Goal: Information Seeking & Learning: Compare options

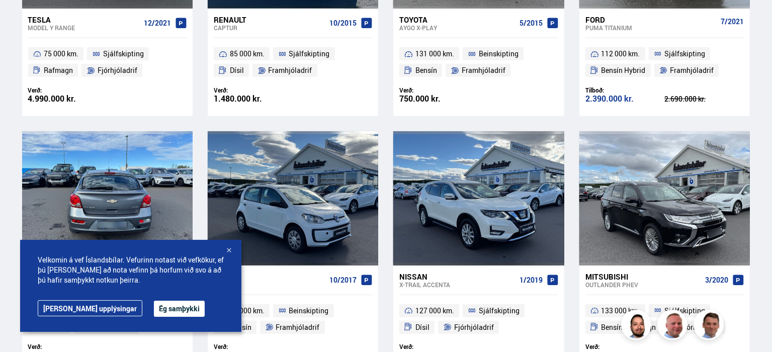
scroll to position [644, 0]
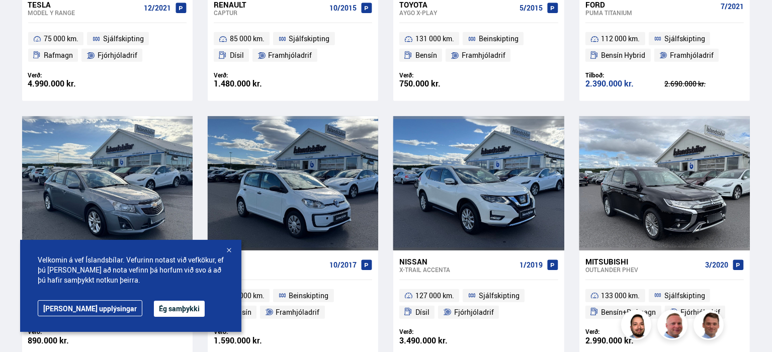
click at [154, 309] on button "Ég samþykki" at bounding box center [179, 309] width 51 height 16
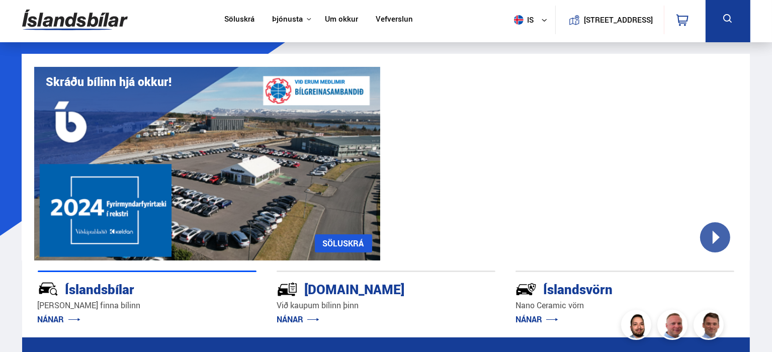
scroll to position [0, 0]
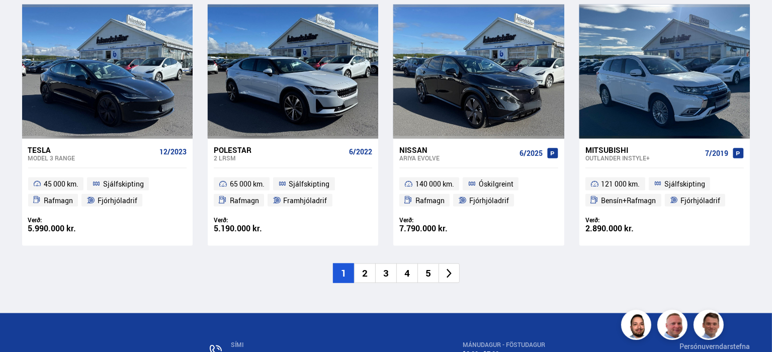
scroll to position [1529, 0]
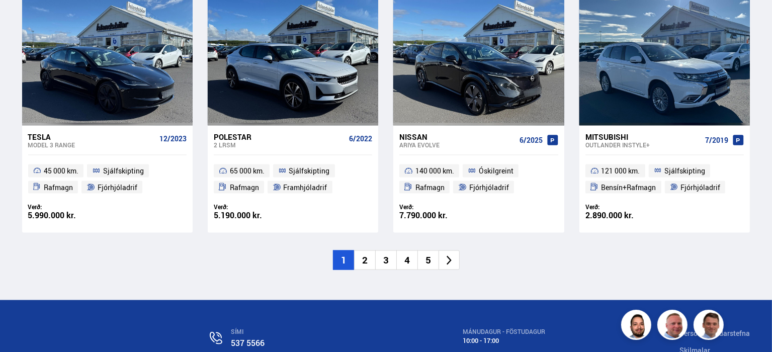
click at [364, 260] on li "2" at bounding box center [364, 260] width 21 height 20
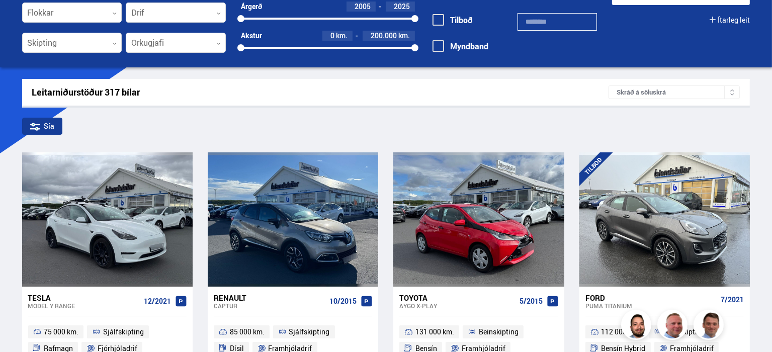
scroll to position [0, 0]
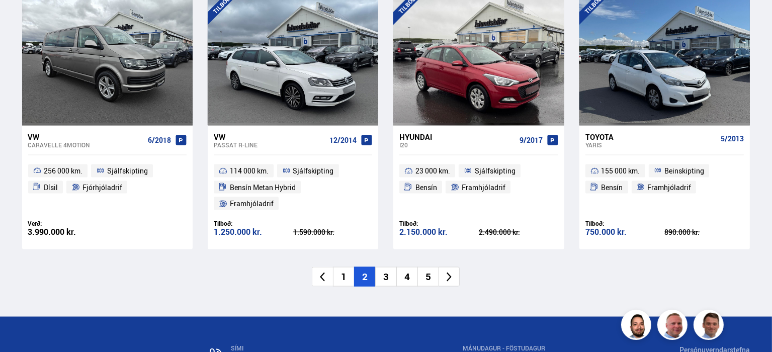
scroll to position [1469, 0]
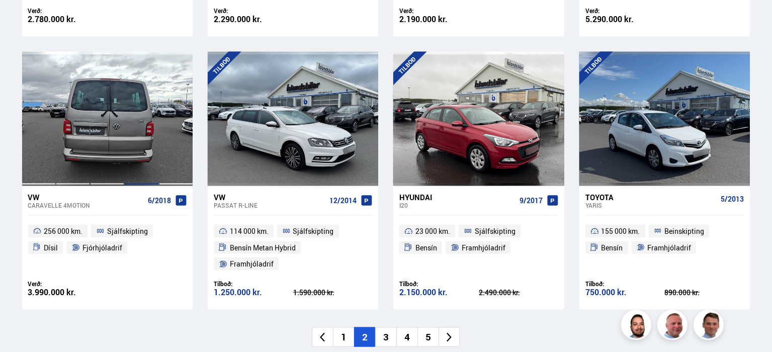
click at [138, 121] on div at bounding box center [141, 119] width 34 height 134
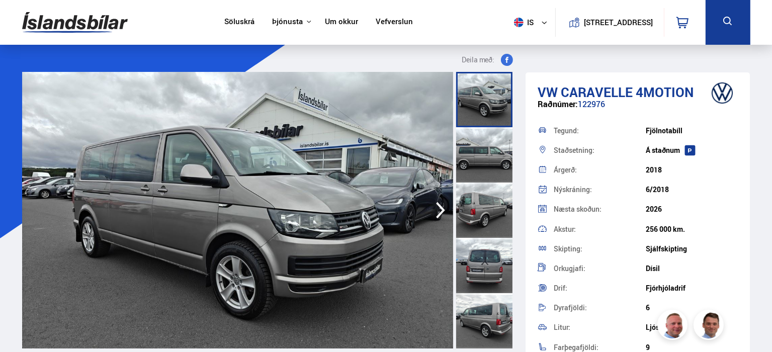
click at [439, 210] on icon "button" at bounding box center [441, 210] width 20 height 24
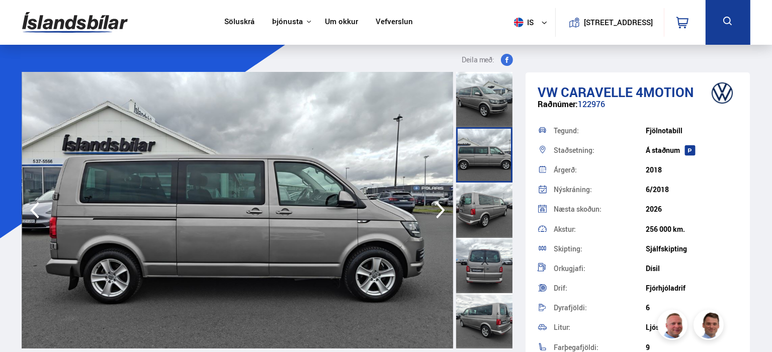
click at [439, 210] on icon "button" at bounding box center [441, 210] width 20 height 24
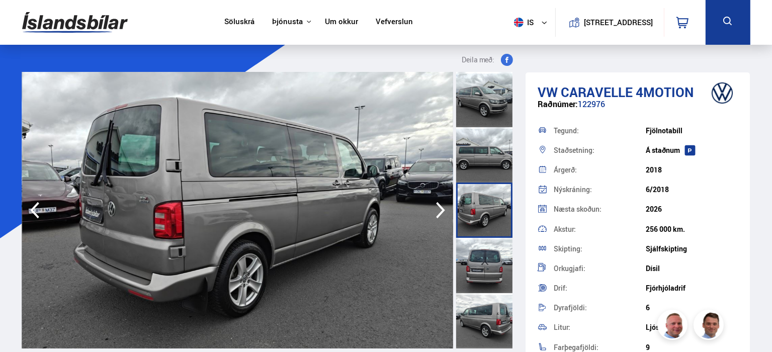
click at [439, 210] on icon "button" at bounding box center [441, 210] width 20 height 24
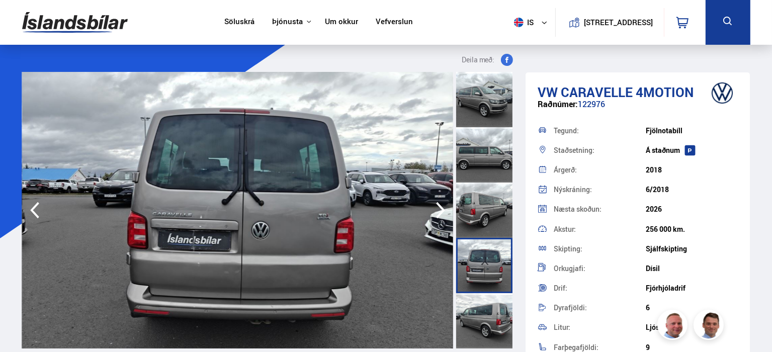
click at [439, 210] on icon "button" at bounding box center [441, 210] width 20 height 24
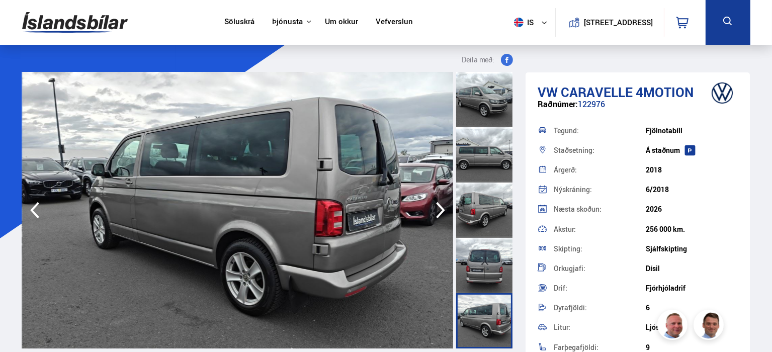
click at [439, 210] on icon "button" at bounding box center [441, 210] width 20 height 24
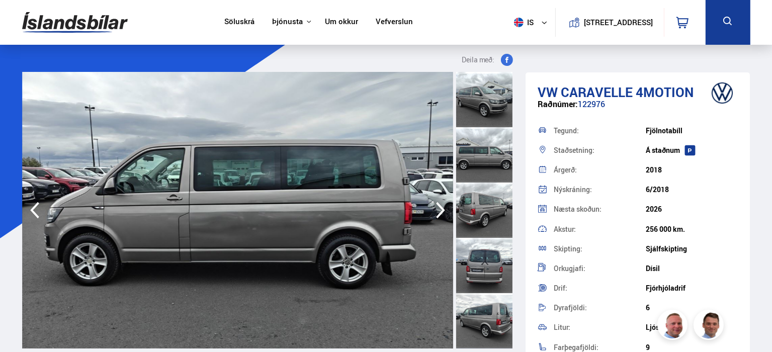
click at [439, 210] on icon "button" at bounding box center [441, 210] width 20 height 24
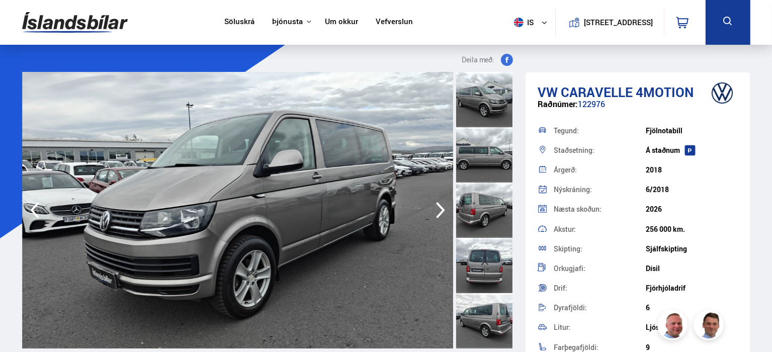
click at [439, 210] on icon "button" at bounding box center [441, 210] width 20 height 24
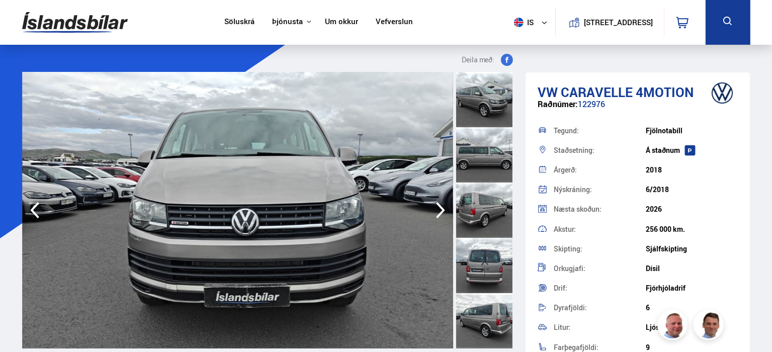
click at [439, 210] on icon "button" at bounding box center [441, 210] width 20 height 24
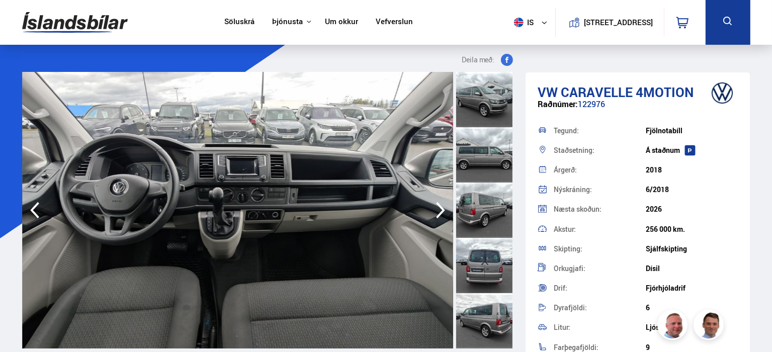
click at [439, 210] on icon "button" at bounding box center [441, 210] width 20 height 24
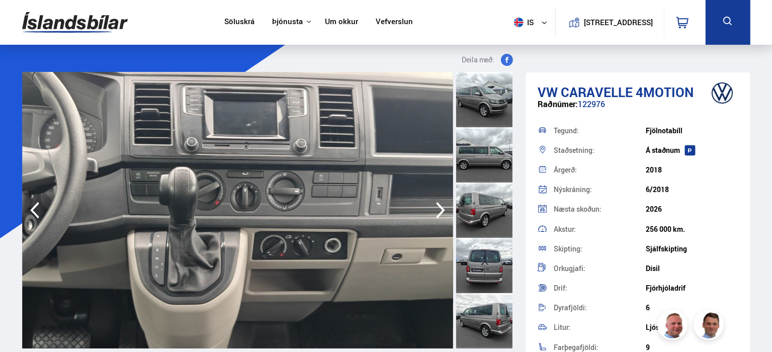
click at [439, 210] on icon "button" at bounding box center [441, 210] width 20 height 24
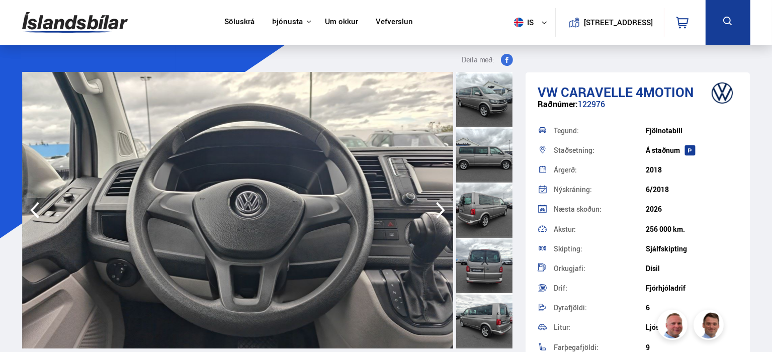
click at [439, 210] on icon "button" at bounding box center [441, 210] width 20 height 24
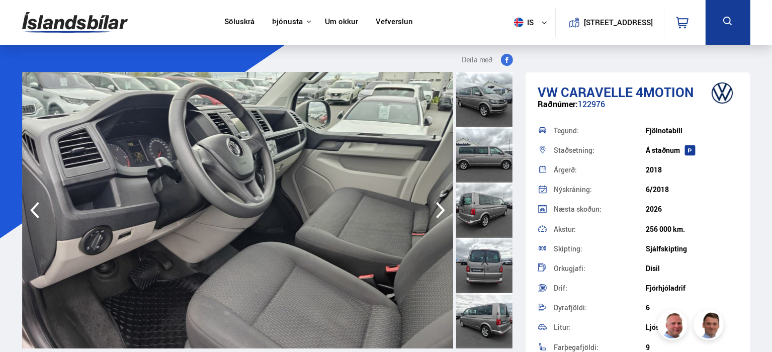
click at [439, 210] on icon "button" at bounding box center [441, 210] width 20 height 24
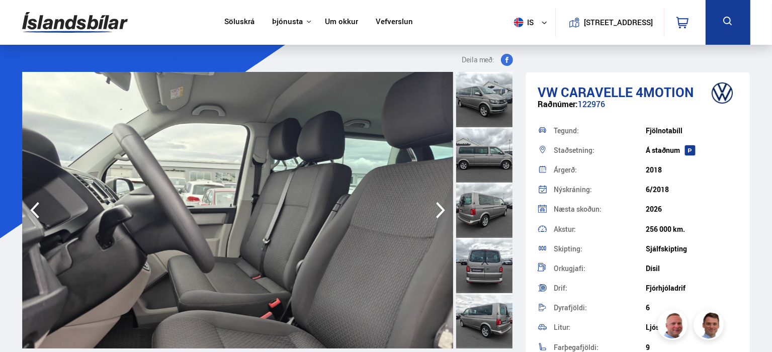
click at [439, 210] on icon "button" at bounding box center [441, 210] width 20 height 24
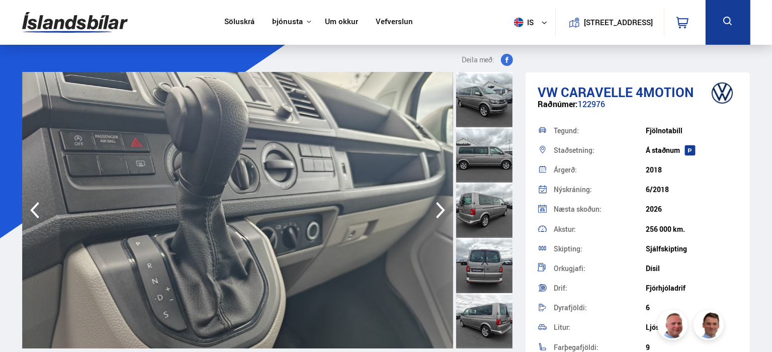
click at [439, 210] on icon "button" at bounding box center [441, 210] width 20 height 24
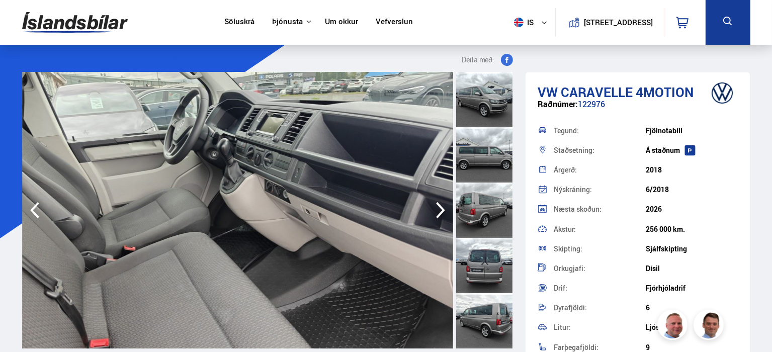
click at [439, 210] on icon "button" at bounding box center [441, 210] width 20 height 24
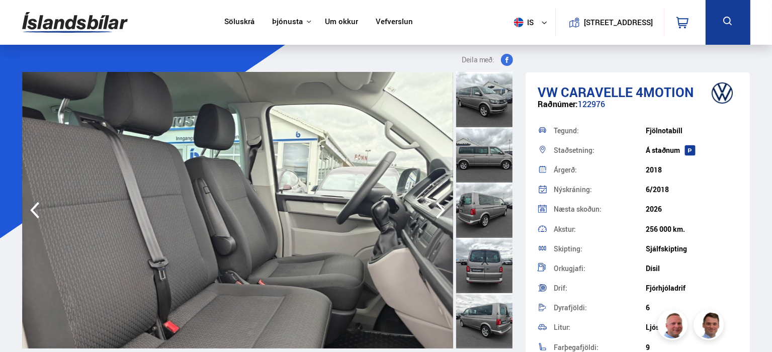
click at [439, 210] on icon "button" at bounding box center [441, 210] width 20 height 24
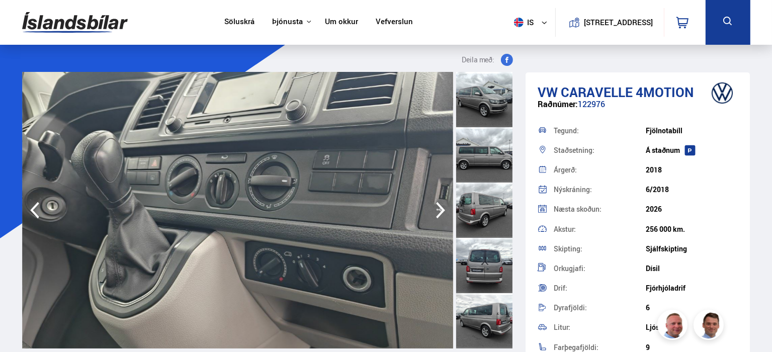
click at [439, 210] on icon "button" at bounding box center [441, 210] width 20 height 24
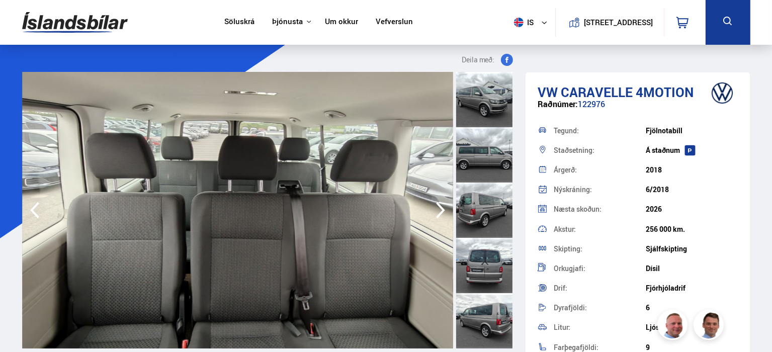
click at [439, 210] on icon "button" at bounding box center [441, 210] width 20 height 24
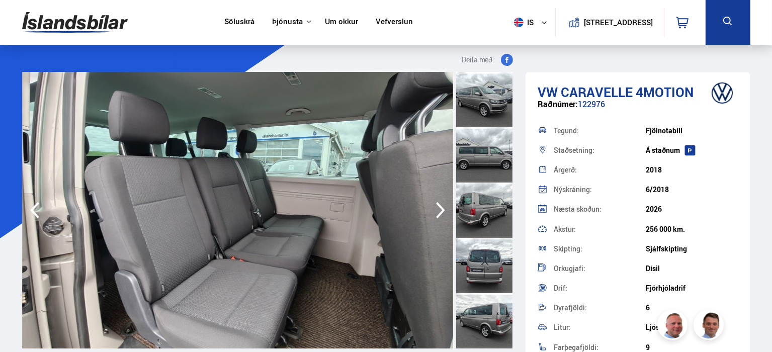
click at [439, 210] on icon "button" at bounding box center [441, 210] width 20 height 24
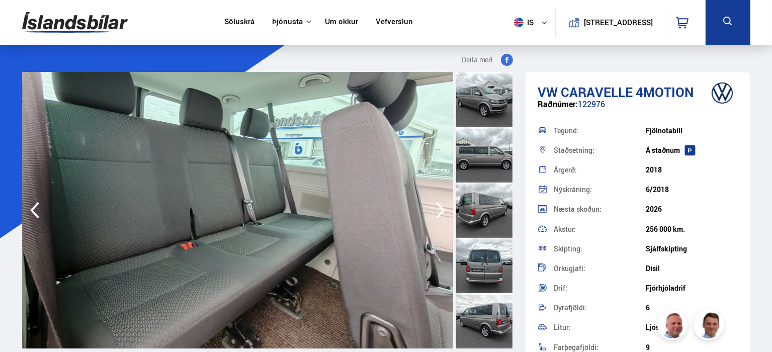
click at [439, 210] on icon "button" at bounding box center [441, 210] width 20 height 24
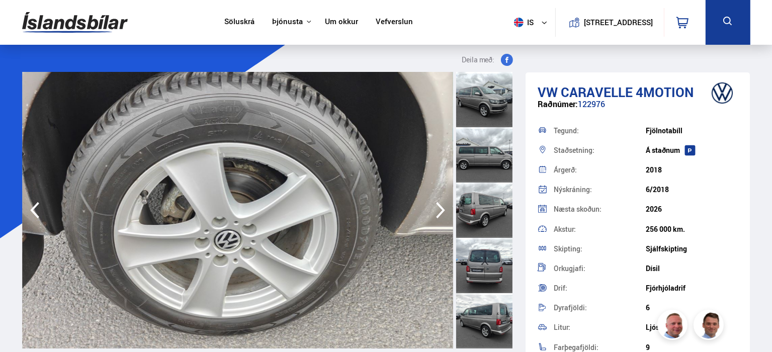
click at [439, 210] on icon "button" at bounding box center [441, 210] width 20 height 24
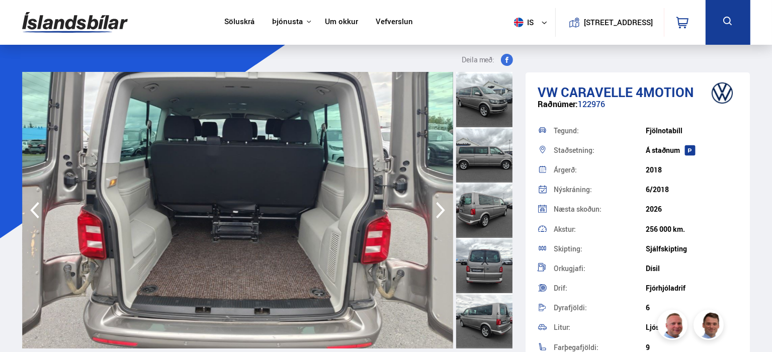
click at [439, 210] on icon "button" at bounding box center [441, 210] width 20 height 24
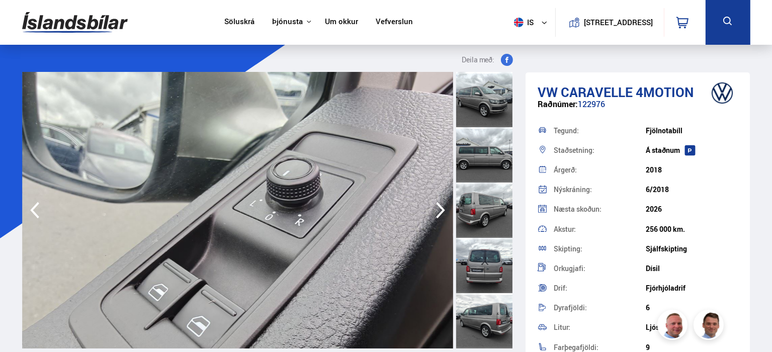
click at [439, 210] on icon "button" at bounding box center [441, 210] width 20 height 24
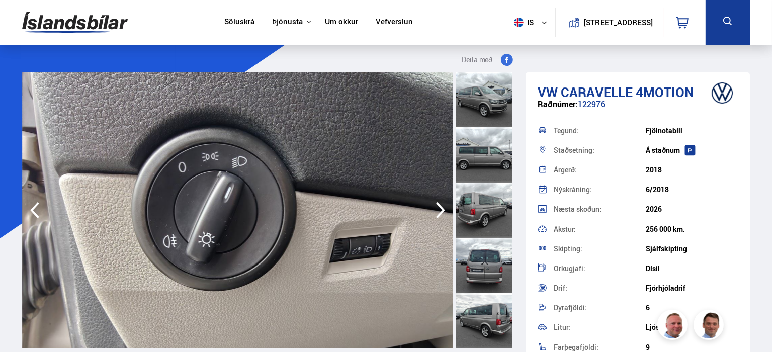
click at [439, 210] on icon "button" at bounding box center [441, 210] width 20 height 24
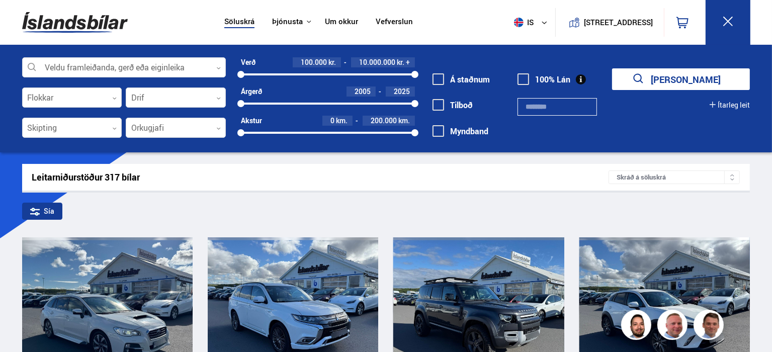
scroll to position [1576, 0]
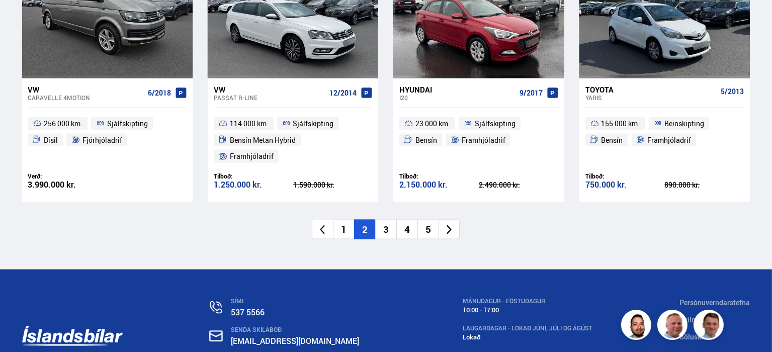
click at [386, 220] on li "3" at bounding box center [385, 230] width 21 height 20
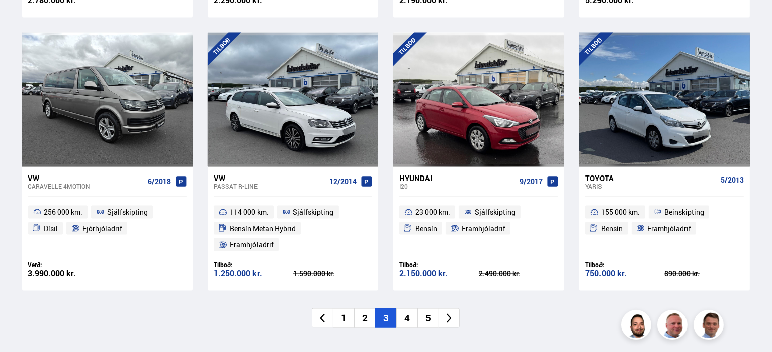
scroll to position [1100, 0]
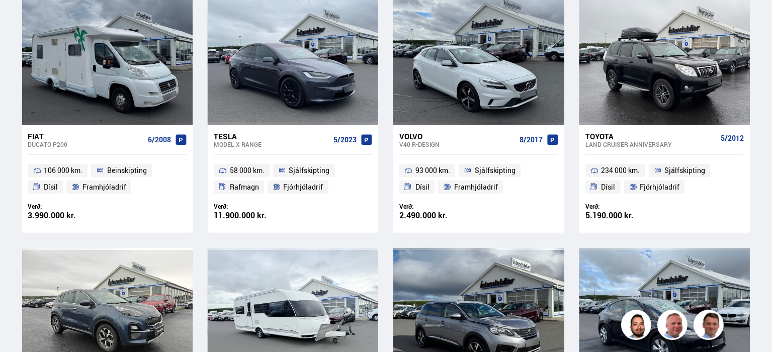
scroll to position [764, 0]
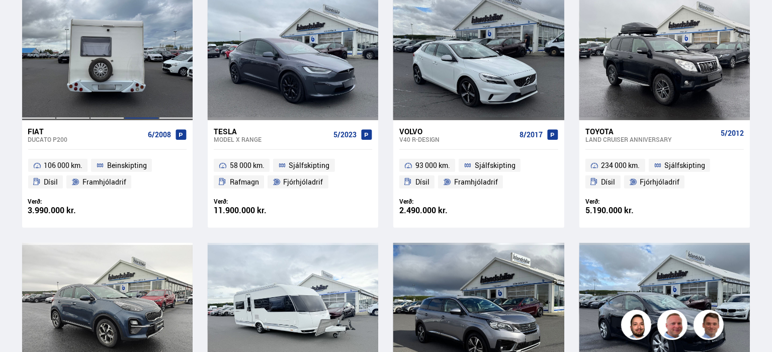
click at [138, 78] on div at bounding box center [141, 53] width 34 height 134
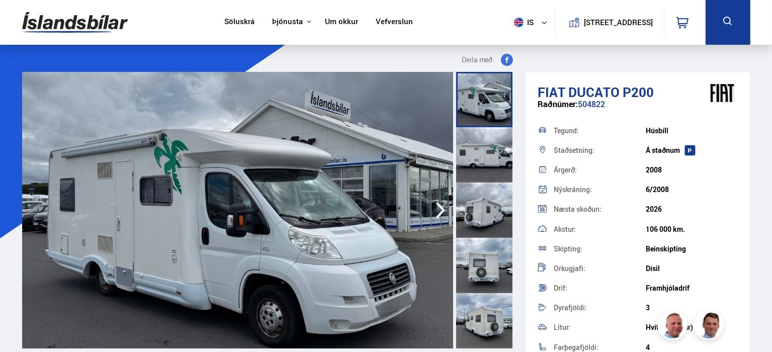
click at [436, 209] on icon "button" at bounding box center [441, 210] width 20 height 24
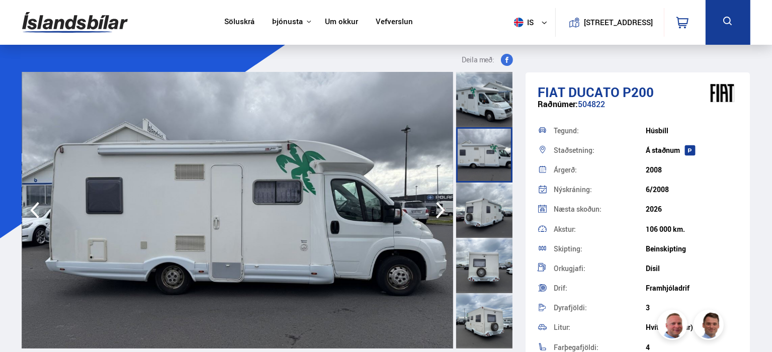
click at [436, 209] on icon "button" at bounding box center [441, 210] width 20 height 24
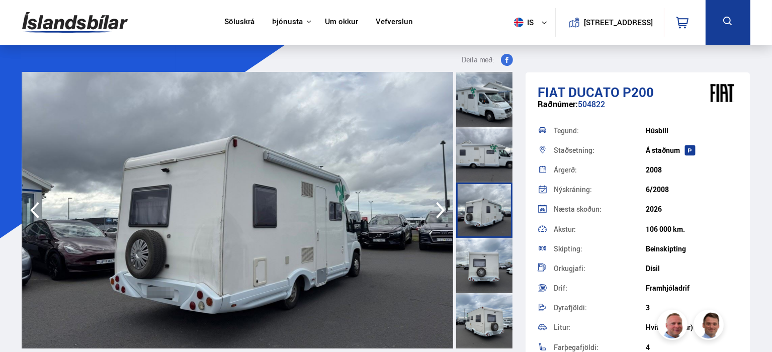
click at [436, 209] on icon "button" at bounding box center [441, 210] width 20 height 24
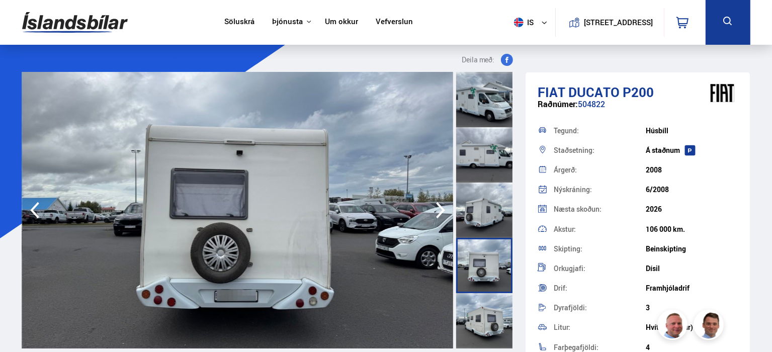
click at [436, 209] on icon "button" at bounding box center [441, 210] width 20 height 24
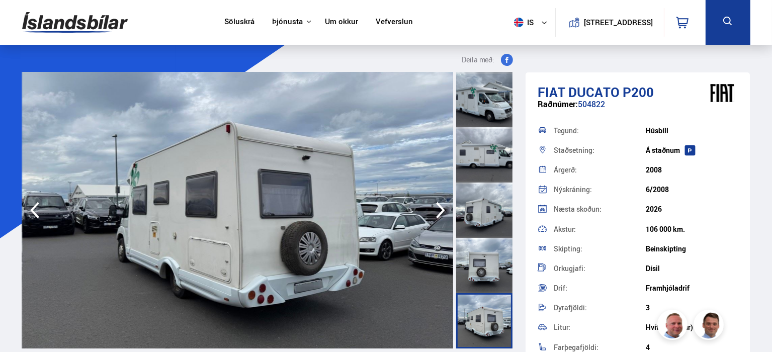
click at [436, 209] on icon "button" at bounding box center [441, 210] width 20 height 24
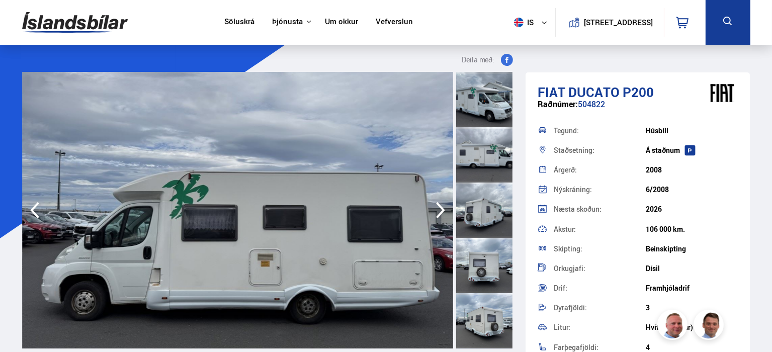
click at [436, 209] on icon "button" at bounding box center [441, 210] width 20 height 24
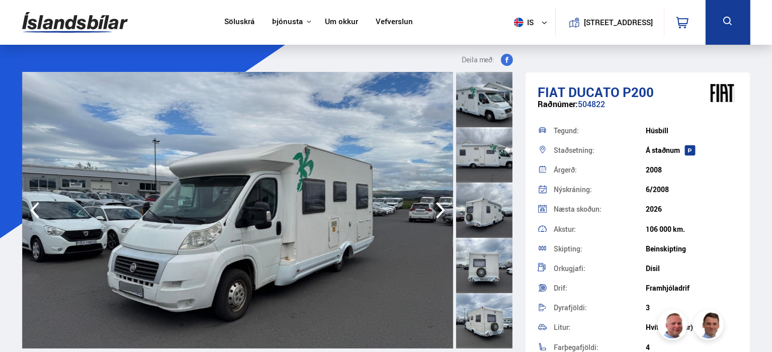
click at [436, 209] on icon "button" at bounding box center [441, 210] width 20 height 24
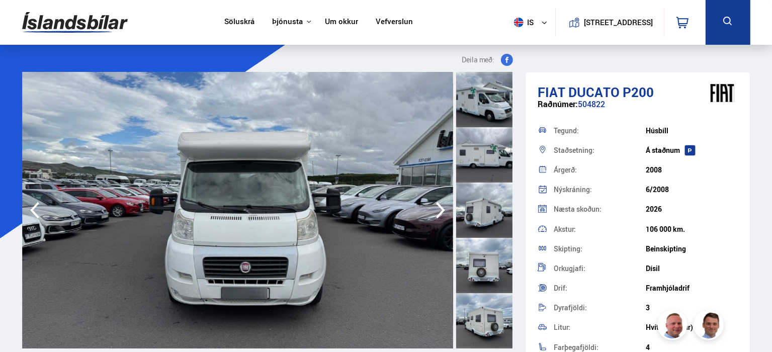
click at [436, 209] on icon "button" at bounding box center [441, 210] width 20 height 24
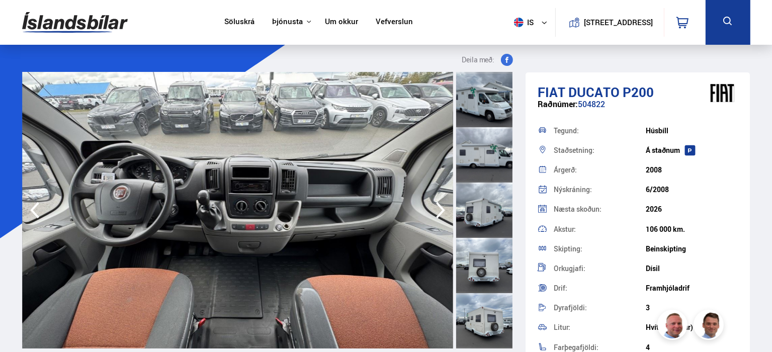
click at [436, 209] on icon "button" at bounding box center [441, 210] width 20 height 24
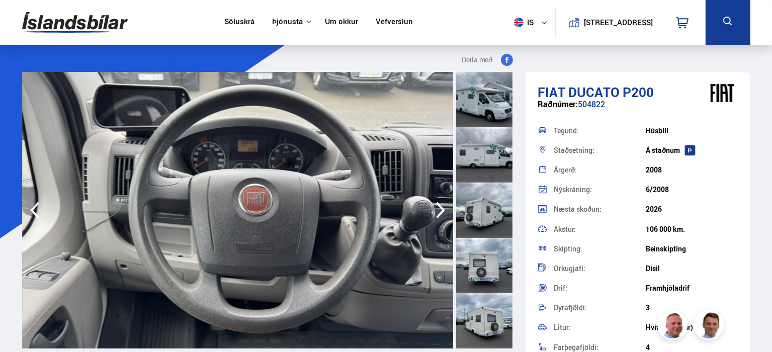
click at [436, 209] on icon "button" at bounding box center [441, 210] width 20 height 24
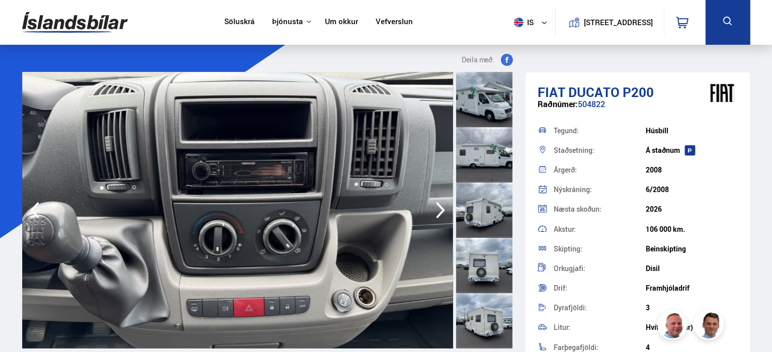
click at [436, 209] on icon "button" at bounding box center [441, 210] width 20 height 24
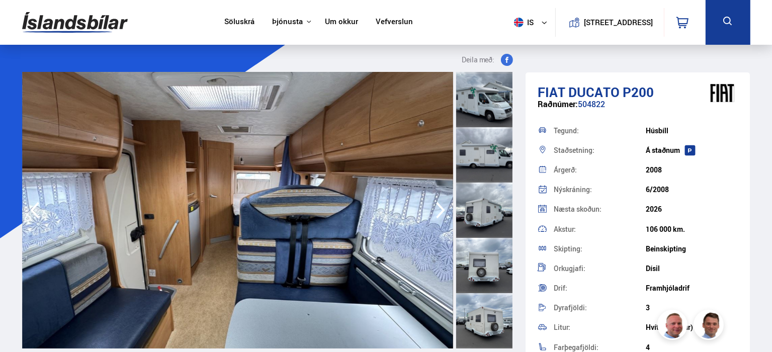
click at [436, 209] on icon "button" at bounding box center [441, 210] width 20 height 24
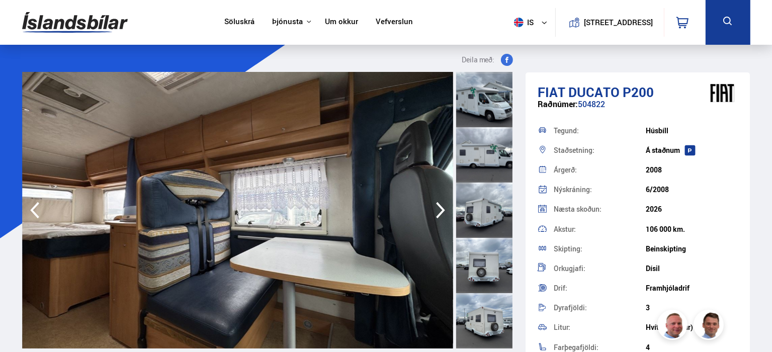
click at [436, 209] on icon "button" at bounding box center [441, 210] width 20 height 24
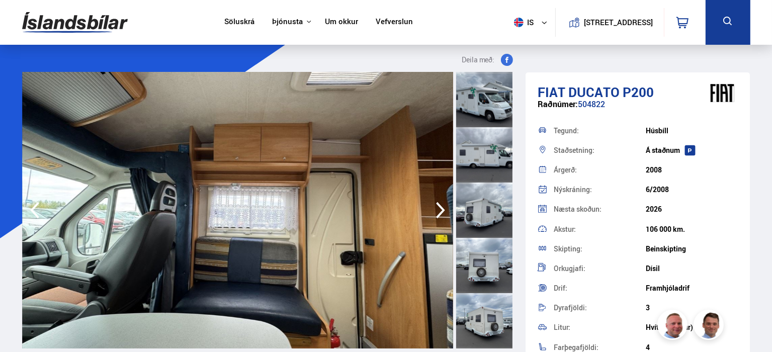
click at [436, 209] on icon "button" at bounding box center [441, 210] width 20 height 24
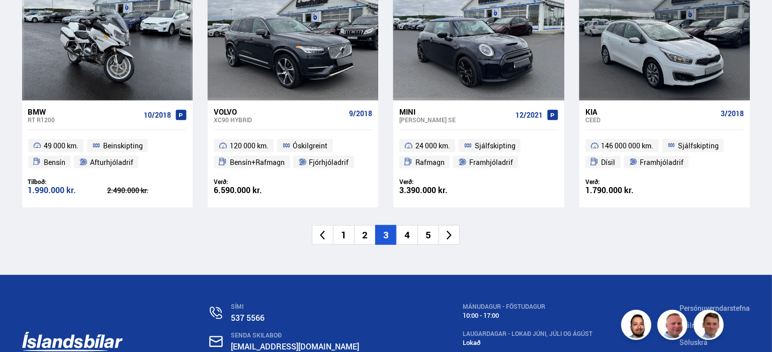
scroll to position [1556, 0]
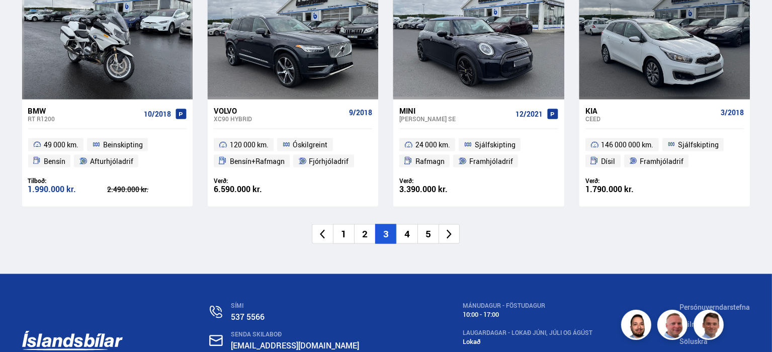
click at [408, 233] on li "4" at bounding box center [406, 234] width 21 height 20
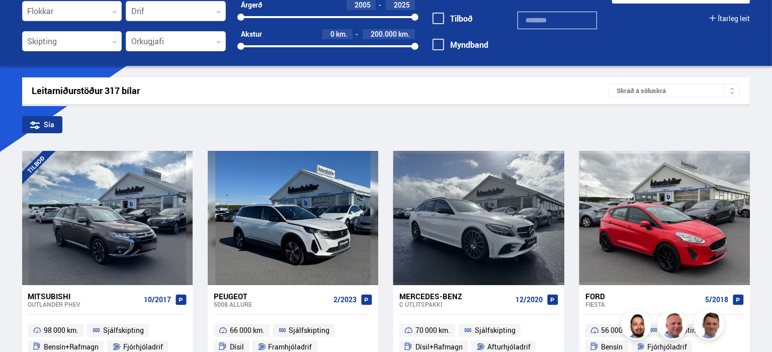
scroll to position [0, 0]
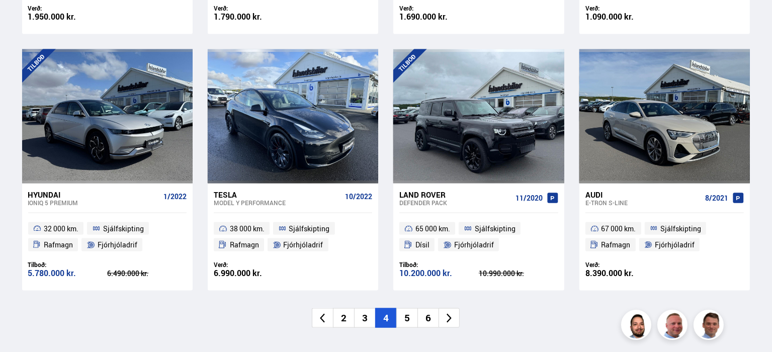
scroll to position [1509, 0]
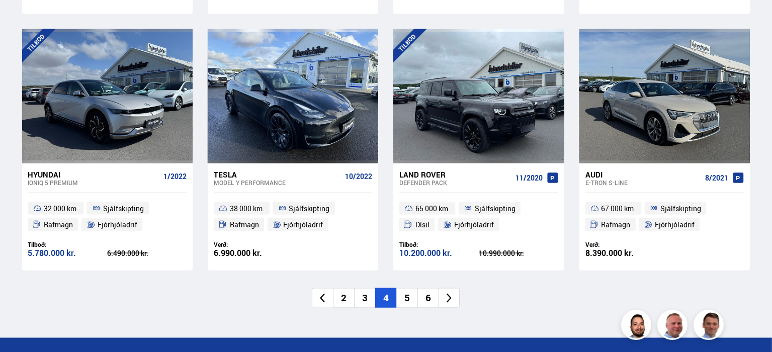
click at [409, 288] on li "5" at bounding box center [406, 298] width 21 height 20
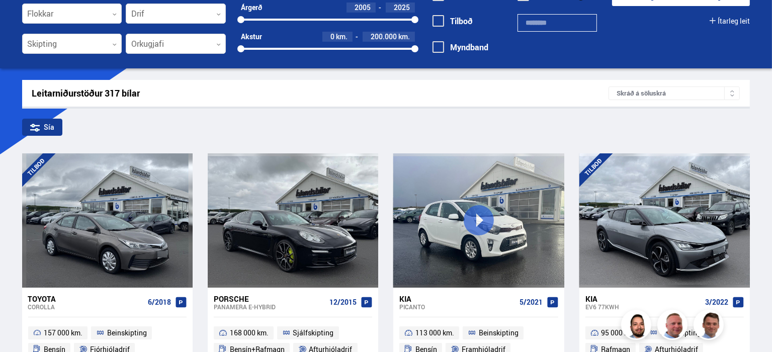
scroll to position [6, 0]
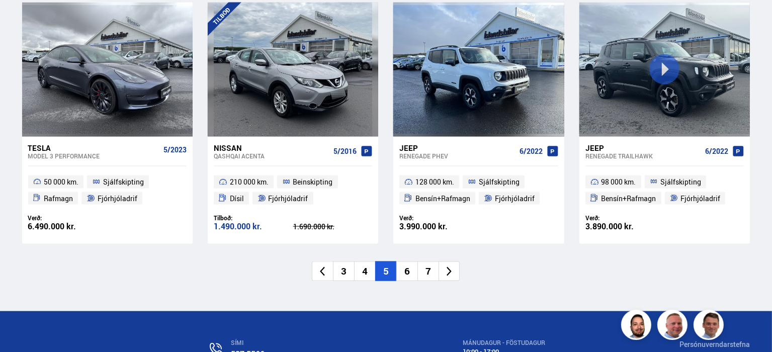
scroll to position [1569, 0]
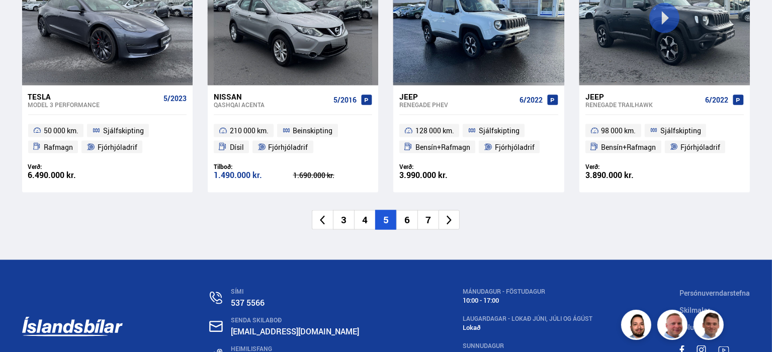
click at [409, 222] on li "6" at bounding box center [406, 220] width 21 height 20
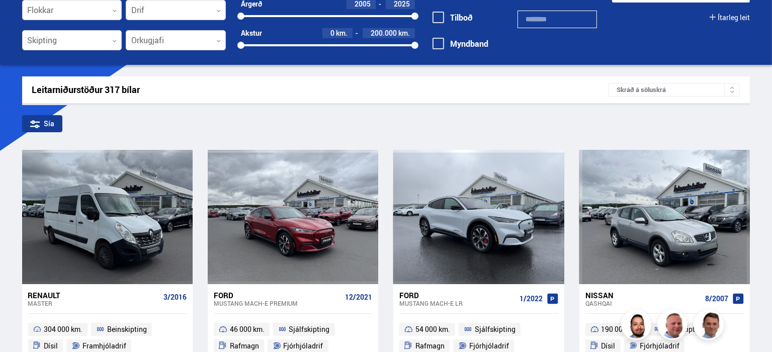
scroll to position [2, 0]
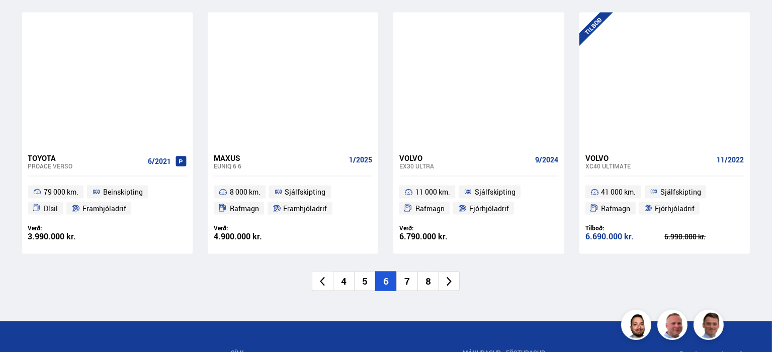
scroll to position [1509, 0]
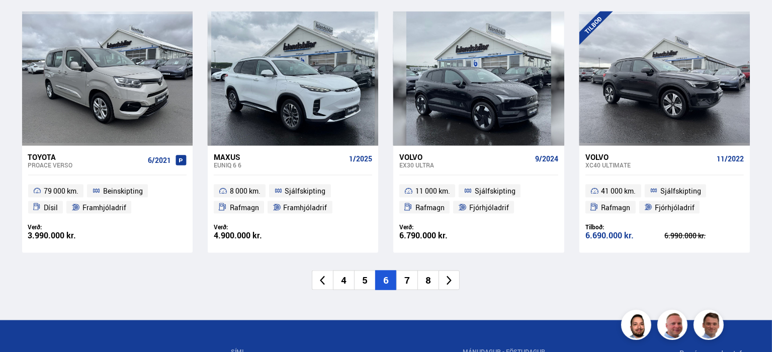
click at [407, 278] on li "7" at bounding box center [406, 281] width 21 height 20
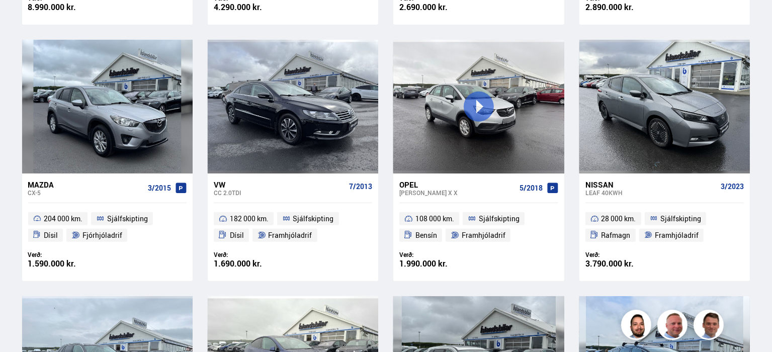
scroll to position [141, 0]
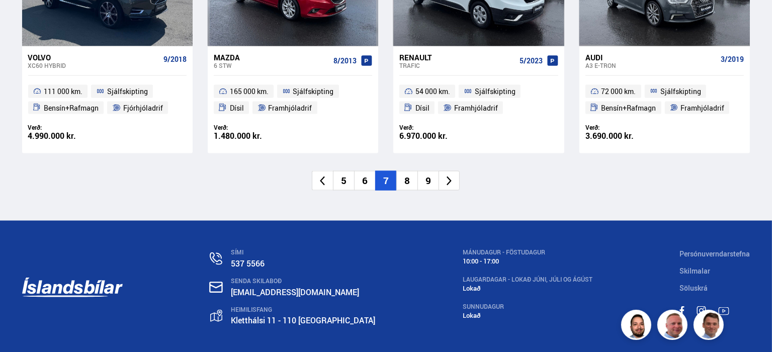
scroll to position [1609, 0]
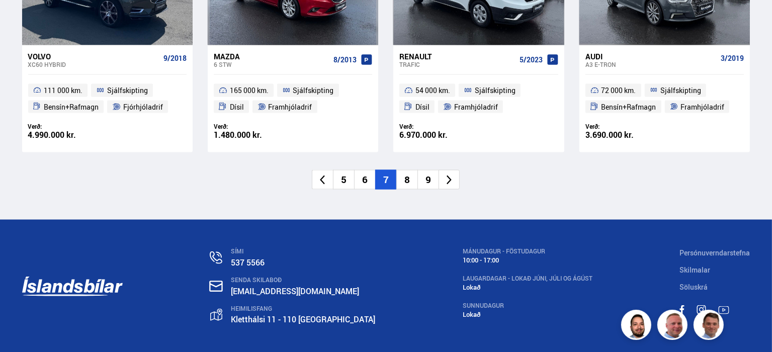
drag, startPoint x: 407, startPoint y: 278, endPoint x: 410, endPoint y: 181, distance: 97.1
click at [410, 181] on li "8" at bounding box center [406, 180] width 21 height 20
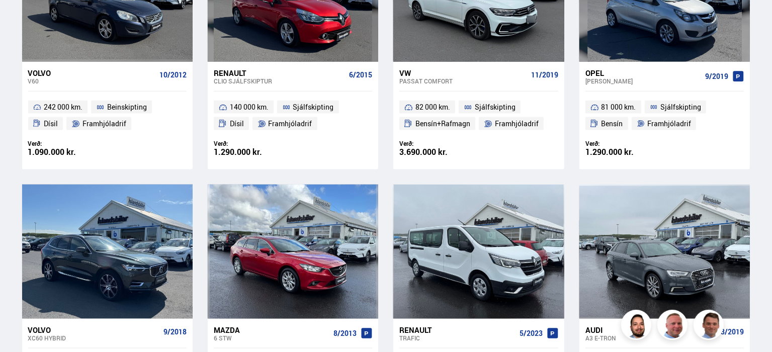
scroll to position [485, 0]
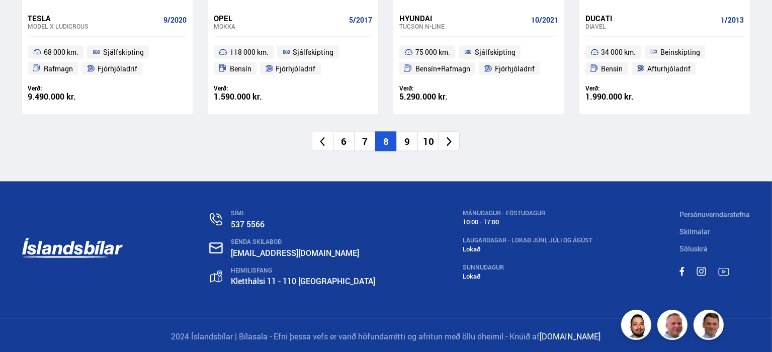
scroll to position [1653, 0]
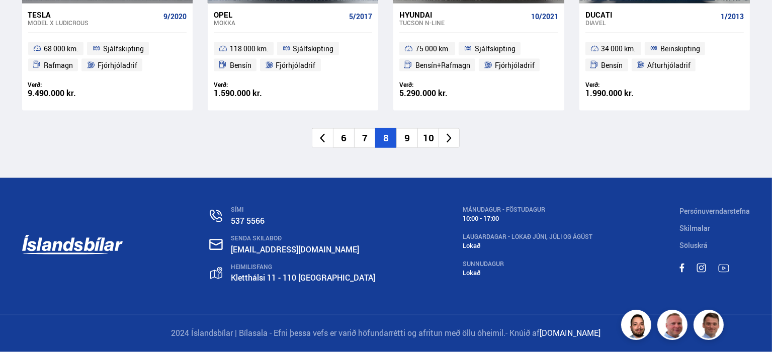
click at [405, 136] on li "9" at bounding box center [406, 138] width 21 height 20
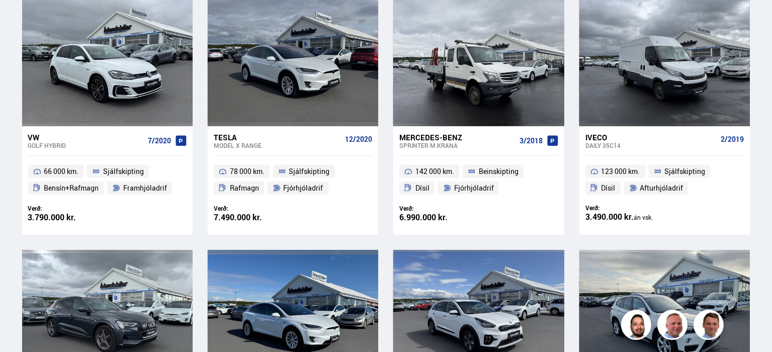
scroll to position [329, 0]
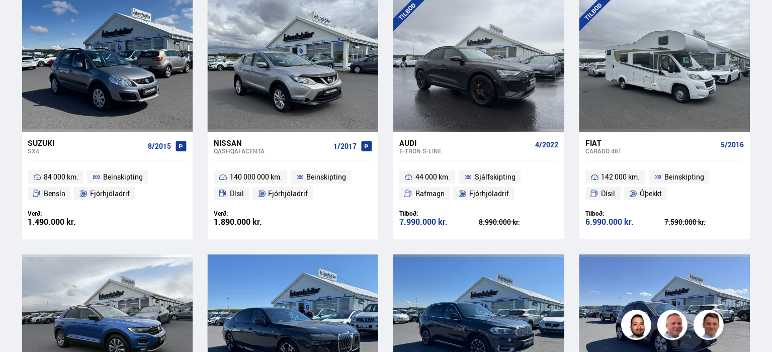
scroll to position [1046, 0]
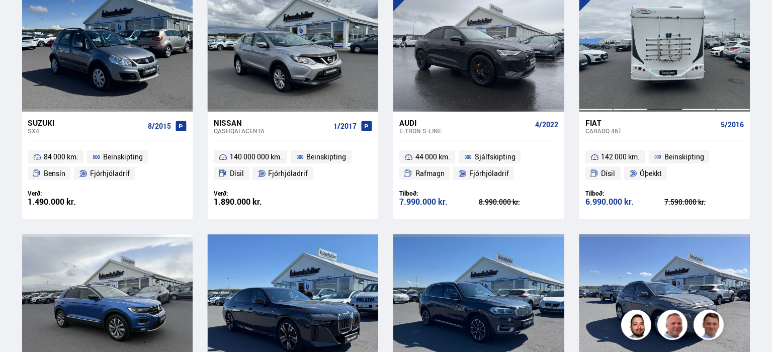
click at [665, 40] on div at bounding box center [664, 45] width 34 height 134
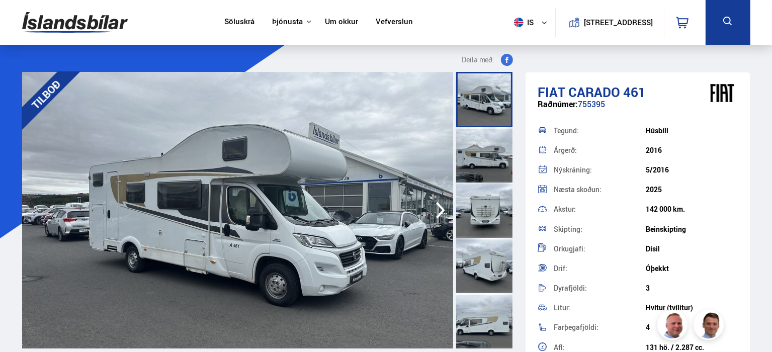
click at [439, 208] on icon "button" at bounding box center [441, 210] width 20 height 24
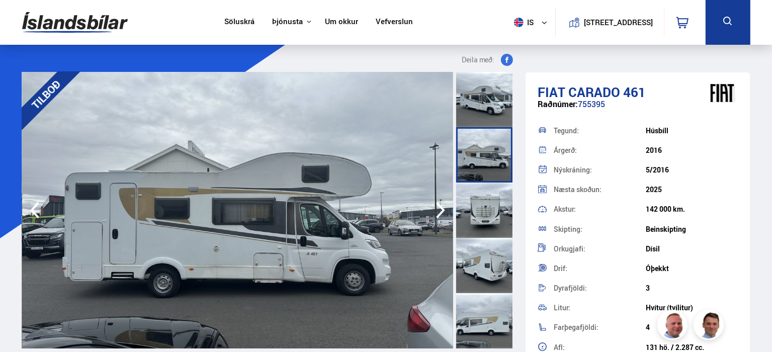
click at [439, 208] on icon "button" at bounding box center [441, 210] width 20 height 24
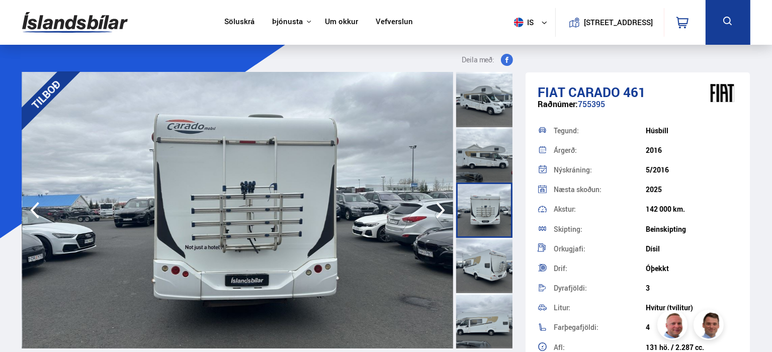
click at [439, 208] on icon "button" at bounding box center [441, 210] width 20 height 24
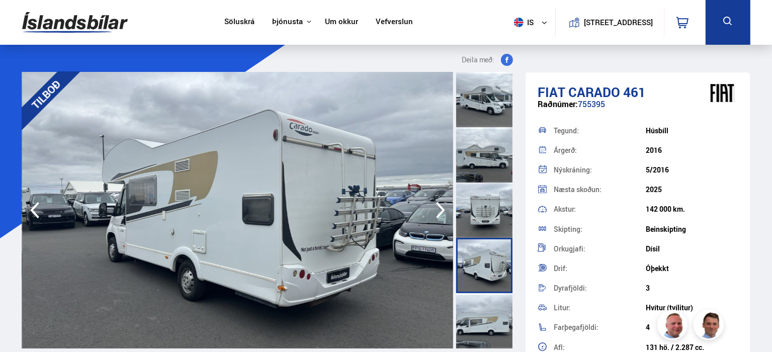
click at [439, 208] on icon "button" at bounding box center [441, 210] width 20 height 24
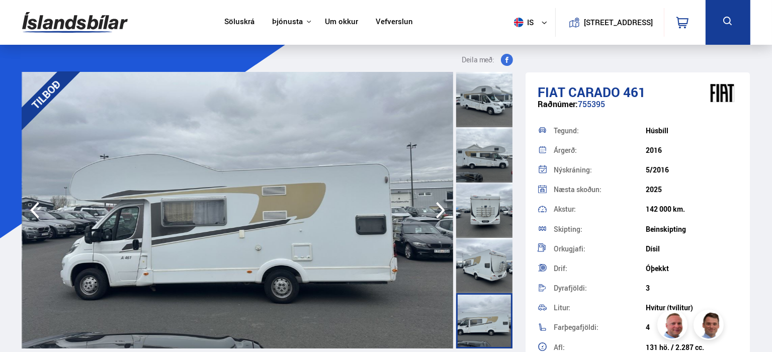
click at [439, 208] on icon "button" at bounding box center [441, 210] width 20 height 24
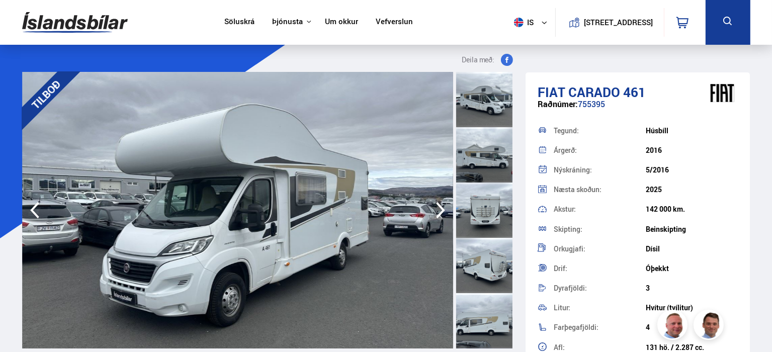
click at [439, 208] on icon "button" at bounding box center [441, 210] width 20 height 24
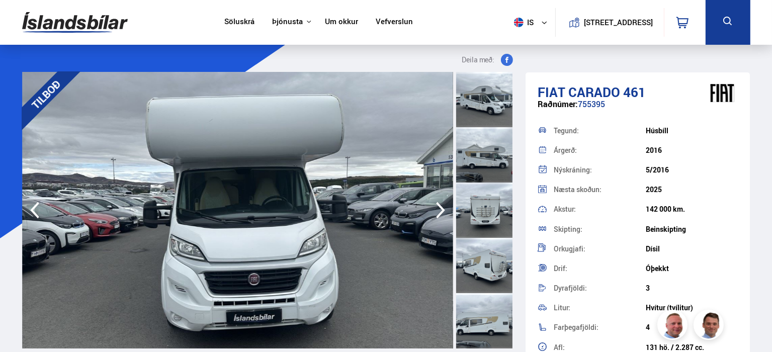
click at [439, 208] on icon "button" at bounding box center [441, 210] width 20 height 24
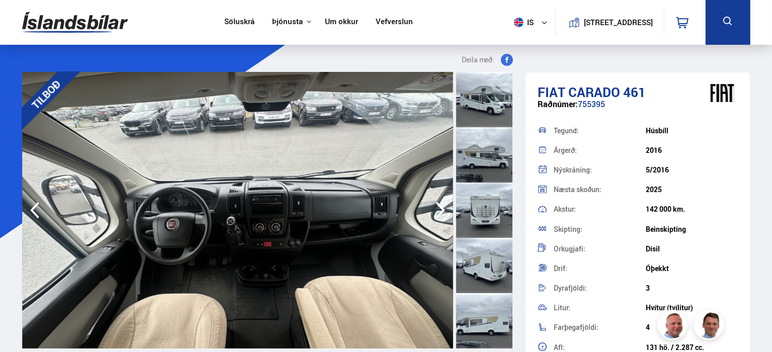
click at [439, 208] on icon "button" at bounding box center [441, 210] width 20 height 24
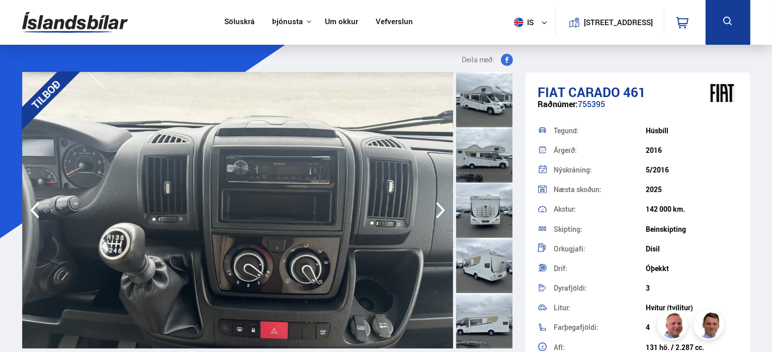
click at [439, 208] on icon "button" at bounding box center [441, 210] width 20 height 24
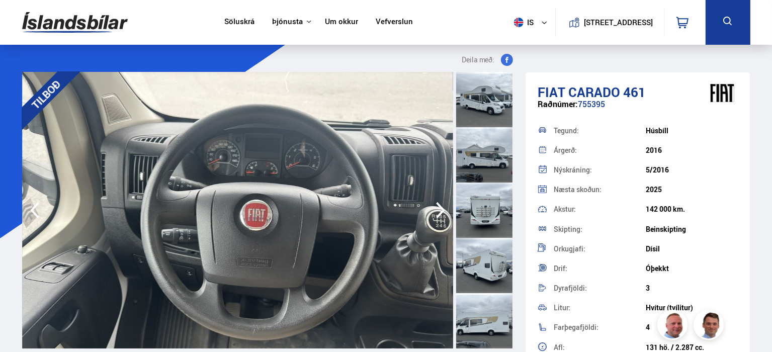
click at [439, 208] on icon "button" at bounding box center [441, 210] width 20 height 24
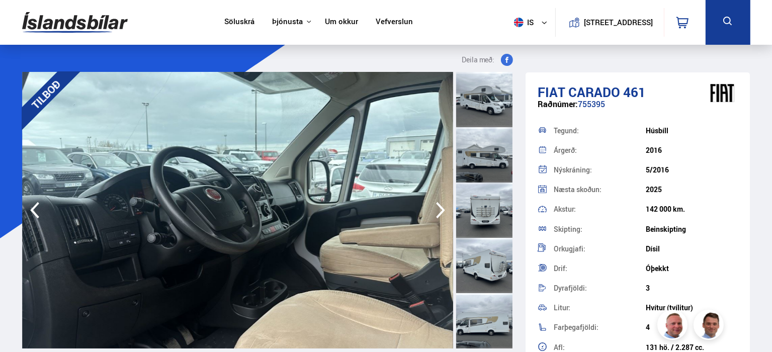
click at [439, 208] on icon "button" at bounding box center [441, 210] width 20 height 24
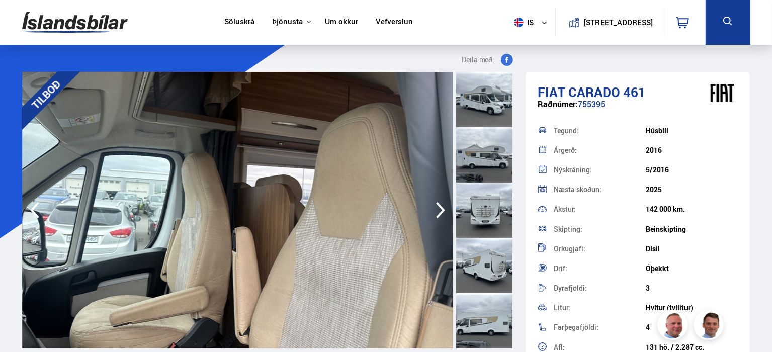
click at [439, 208] on icon "button" at bounding box center [441, 210] width 20 height 24
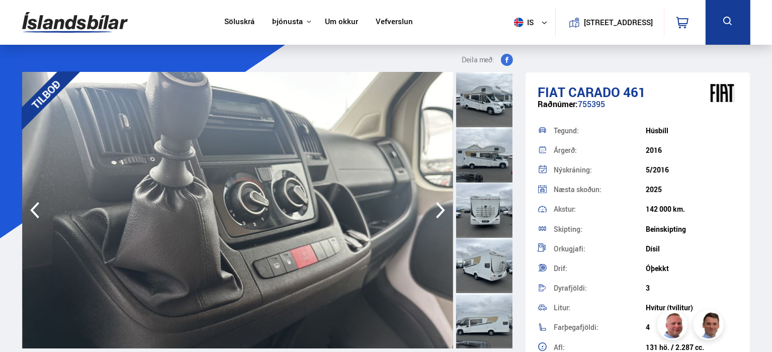
click at [439, 208] on icon "button" at bounding box center [441, 210] width 20 height 24
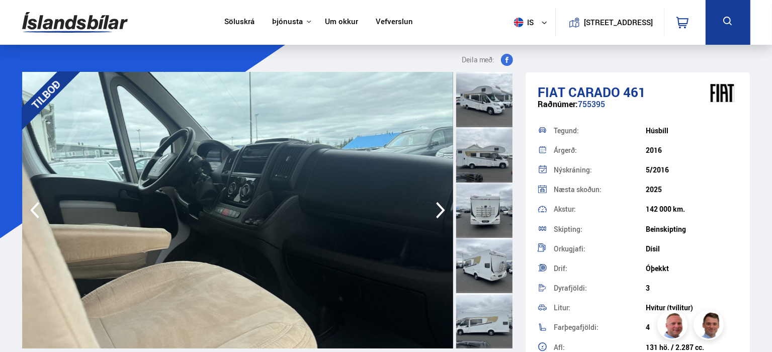
click at [439, 208] on icon "button" at bounding box center [441, 210] width 20 height 24
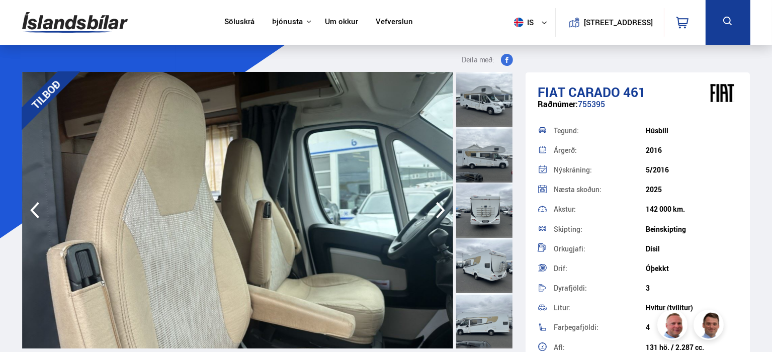
click at [439, 208] on icon "button" at bounding box center [441, 210] width 20 height 24
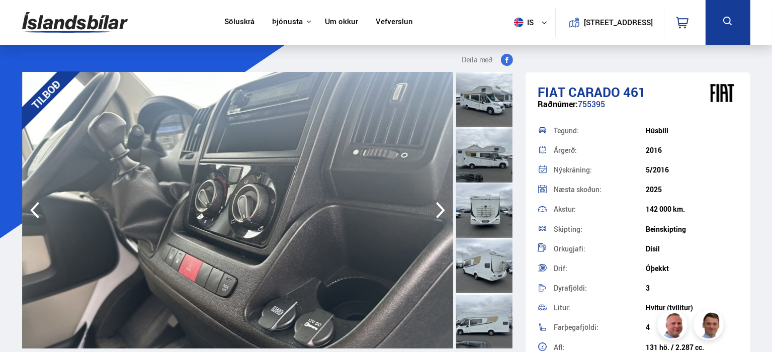
click at [439, 208] on icon "button" at bounding box center [441, 210] width 20 height 24
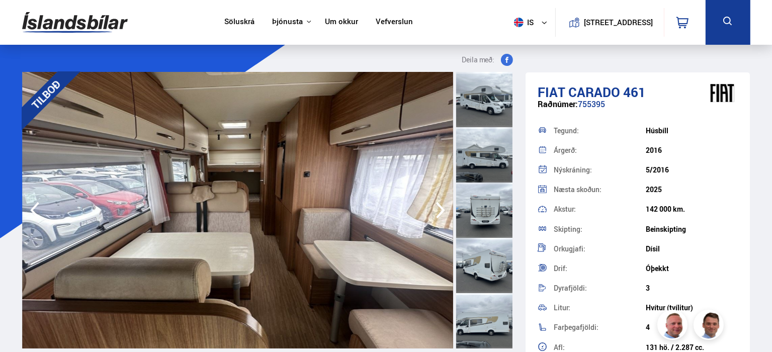
click at [439, 208] on icon "button" at bounding box center [441, 210] width 20 height 24
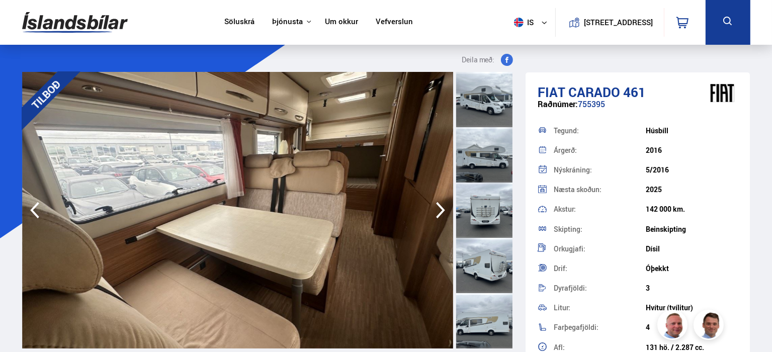
click at [439, 208] on icon "button" at bounding box center [441, 210] width 20 height 24
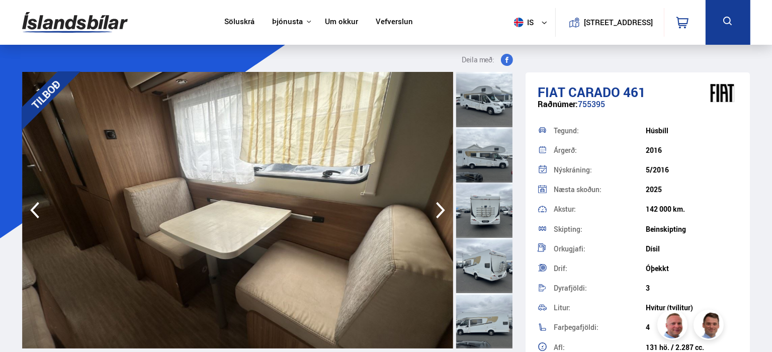
click at [439, 208] on icon "button" at bounding box center [441, 210] width 20 height 24
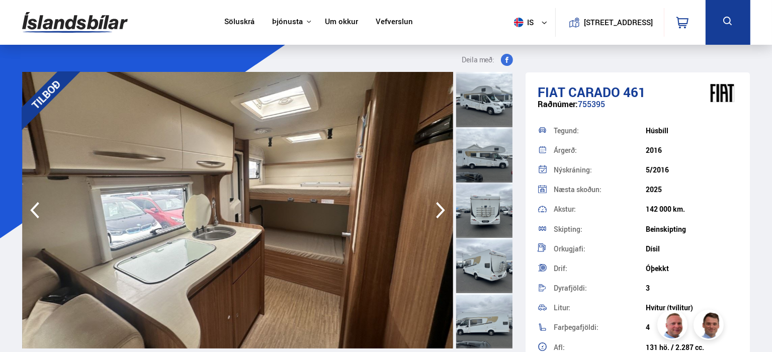
click at [439, 208] on icon "button" at bounding box center [441, 210] width 20 height 24
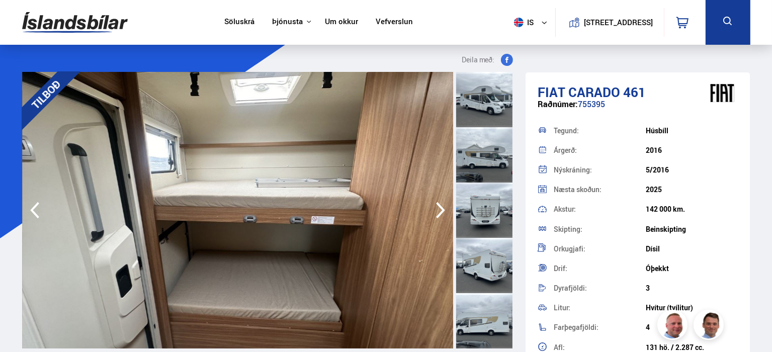
click at [439, 208] on icon "button" at bounding box center [441, 210] width 20 height 24
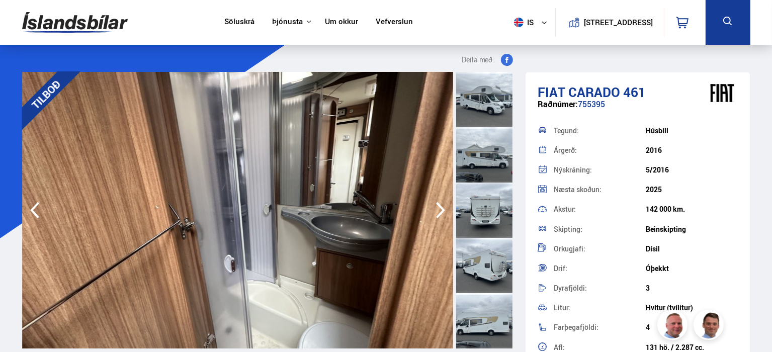
click at [439, 208] on icon "button" at bounding box center [441, 210] width 20 height 24
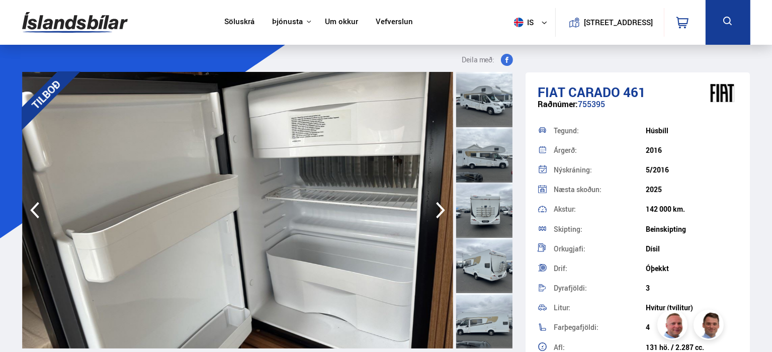
click at [439, 208] on icon "button" at bounding box center [441, 210] width 20 height 24
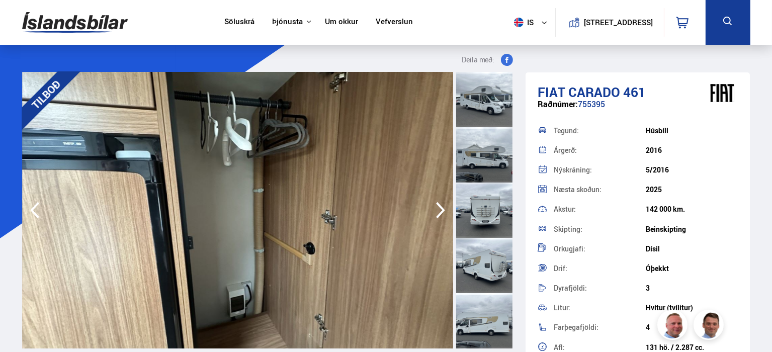
click at [439, 208] on icon "button" at bounding box center [441, 210] width 20 height 24
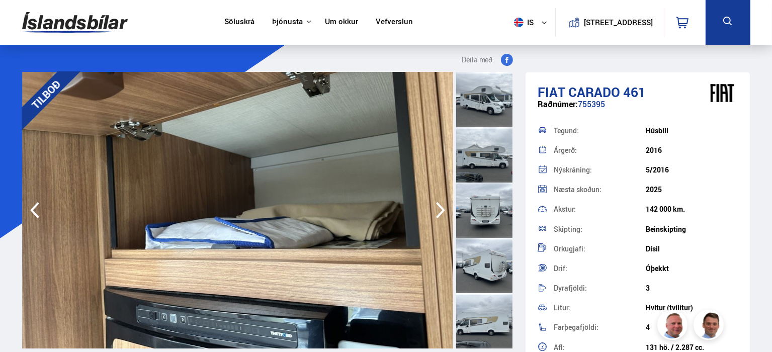
click at [439, 208] on icon "button" at bounding box center [441, 210] width 20 height 24
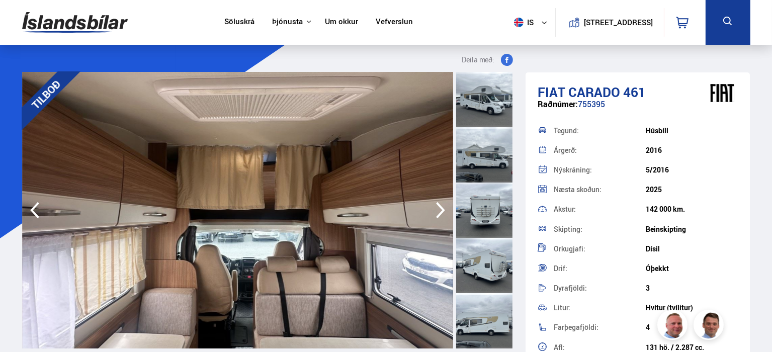
click at [439, 208] on icon "button" at bounding box center [441, 210] width 20 height 24
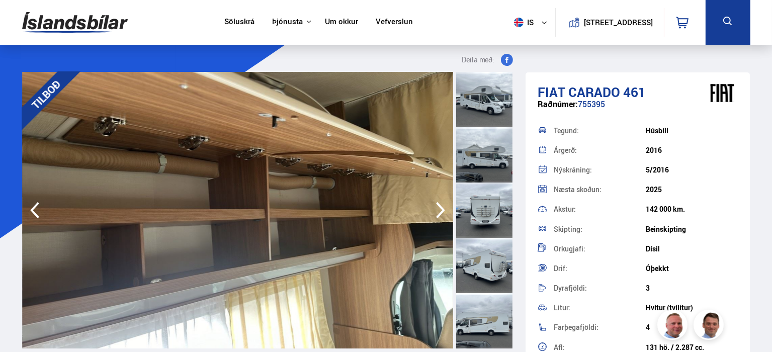
click at [439, 208] on icon "button" at bounding box center [441, 210] width 20 height 24
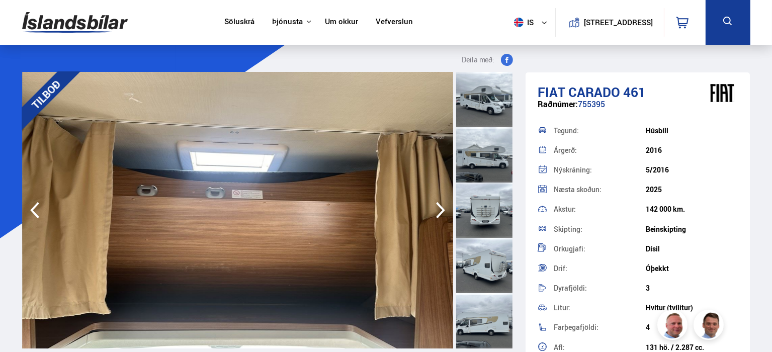
click at [439, 208] on icon "button" at bounding box center [441, 210] width 20 height 24
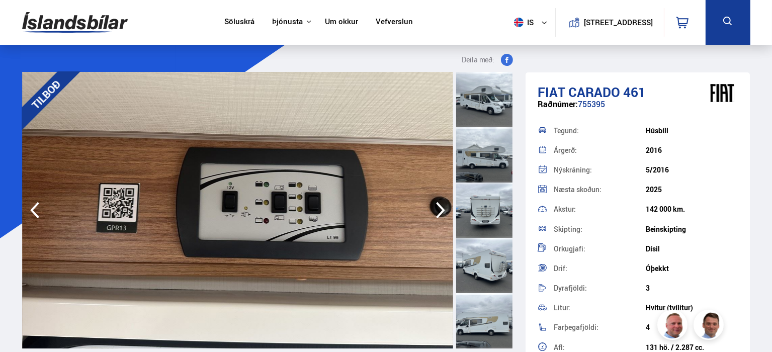
click at [29, 212] on icon "button" at bounding box center [35, 210] width 20 height 24
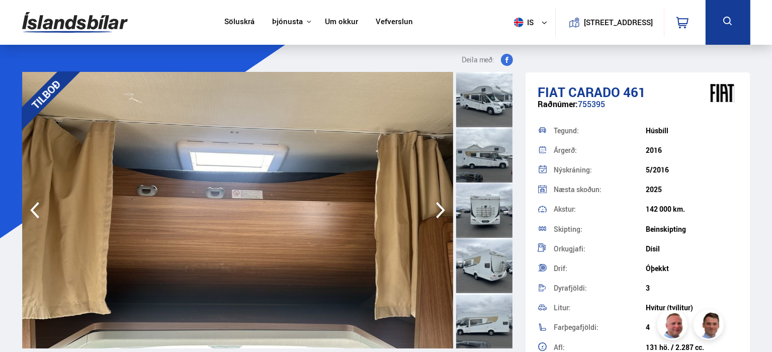
click at [29, 212] on icon "button" at bounding box center [35, 210] width 20 height 24
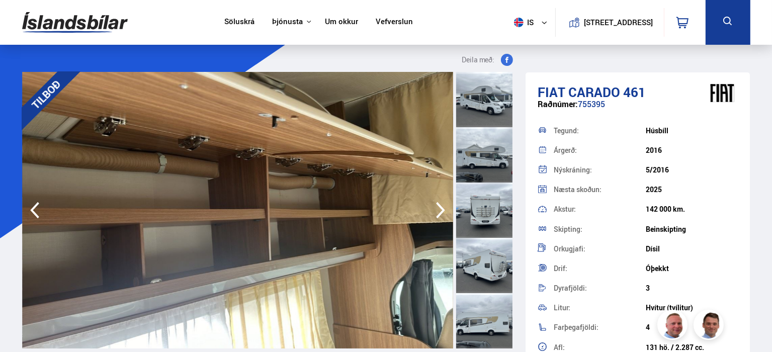
click at [439, 207] on icon "button" at bounding box center [441, 210] width 20 height 24
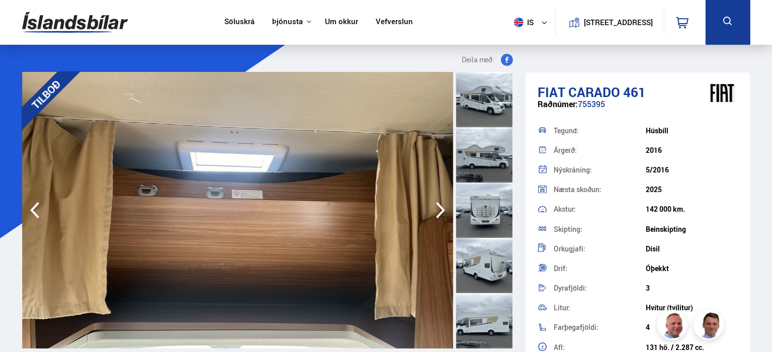
click at [439, 207] on icon "button" at bounding box center [441, 210] width 20 height 24
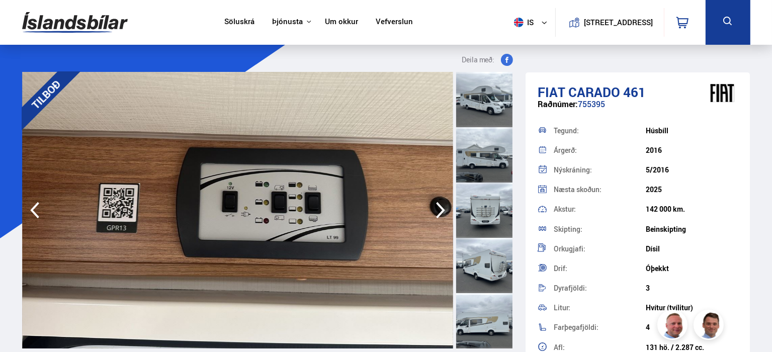
click at [439, 207] on icon "button" at bounding box center [441, 210] width 20 height 24
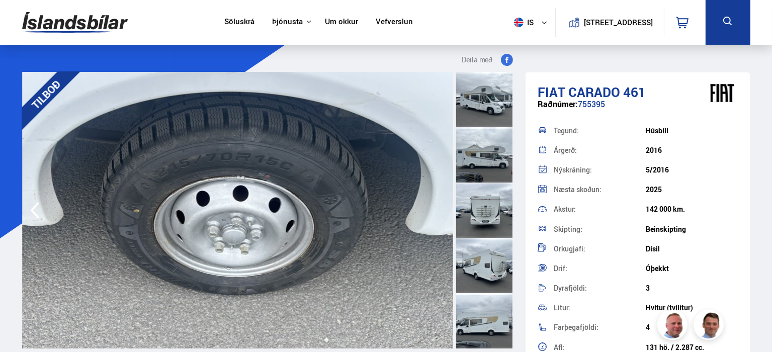
click at [439, 207] on img at bounding box center [237, 210] width 431 height 277
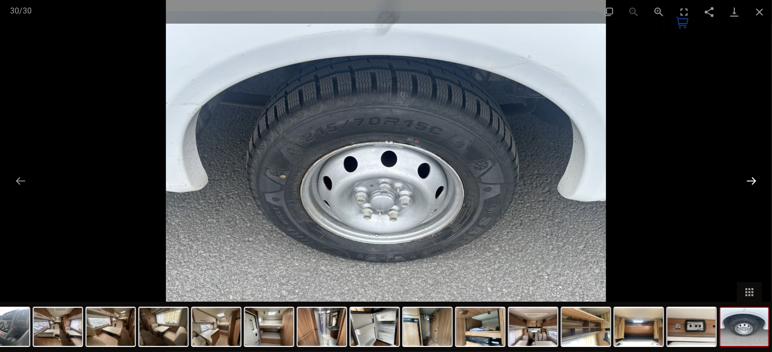
click at [751, 178] on button "Next slide" at bounding box center [751, 181] width 21 height 20
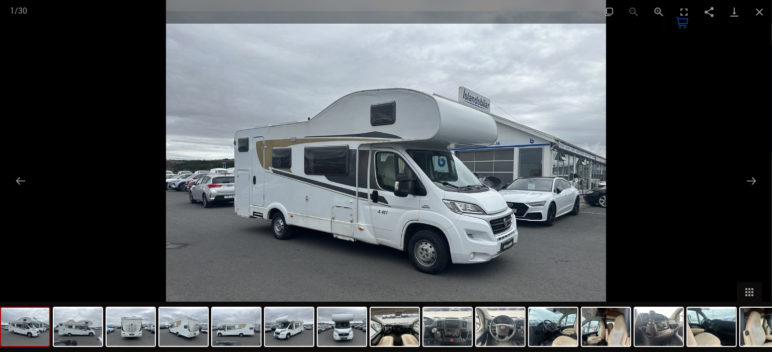
scroll to position [1154, 0]
click at [20, 181] on button "Previous slide" at bounding box center [20, 181] width 21 height 20
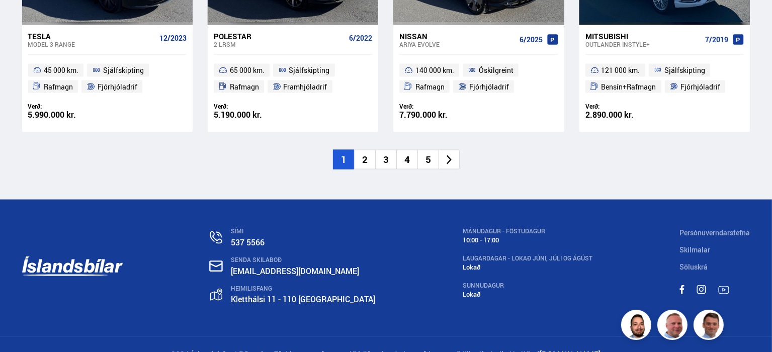
scroll to position [1651, 0]
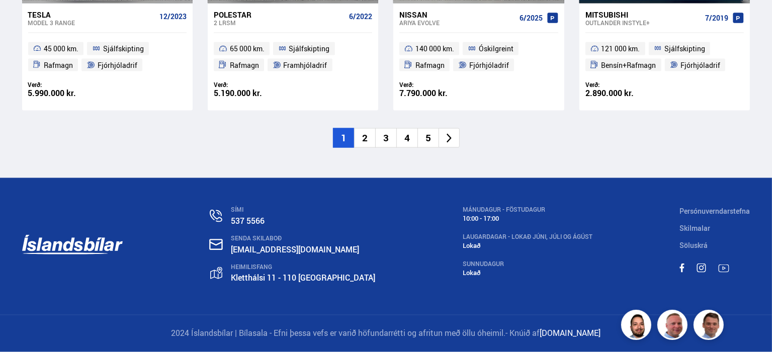
click at [445, 137] on icon at bounding box center [450, 139] width 12 height 12
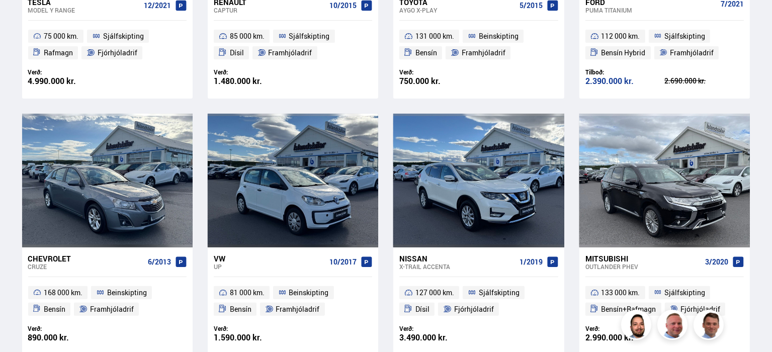
scroll to position [92, 0]
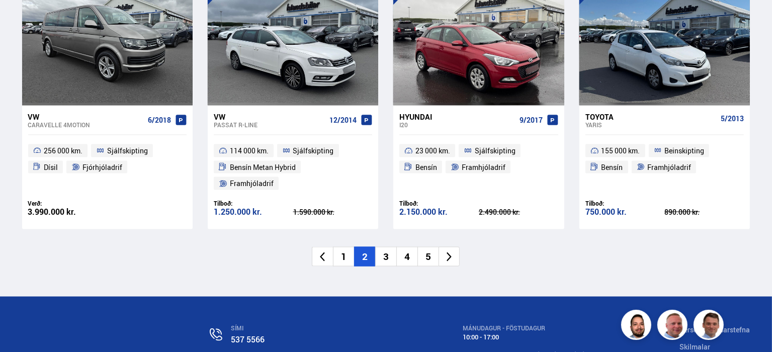
scroll to position [1651, 0]
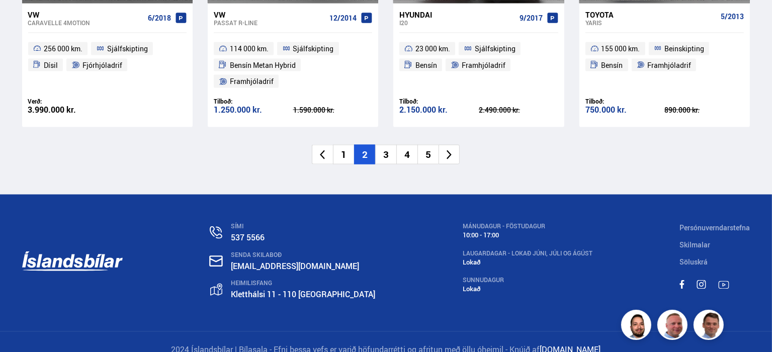
click at [430, 145] on li "5" at bounding box center [427, 155] width 21 height 20
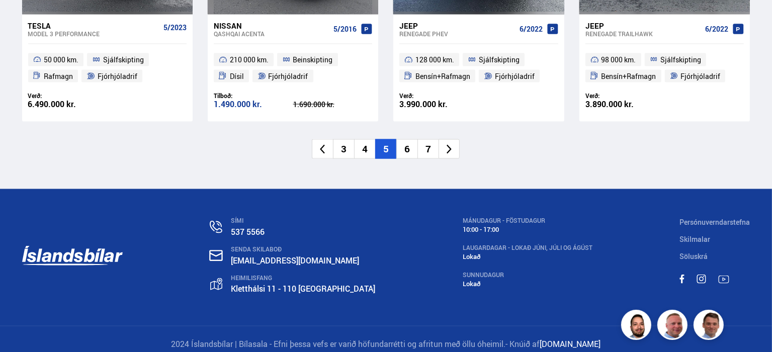
scroll to position [1650, 0]
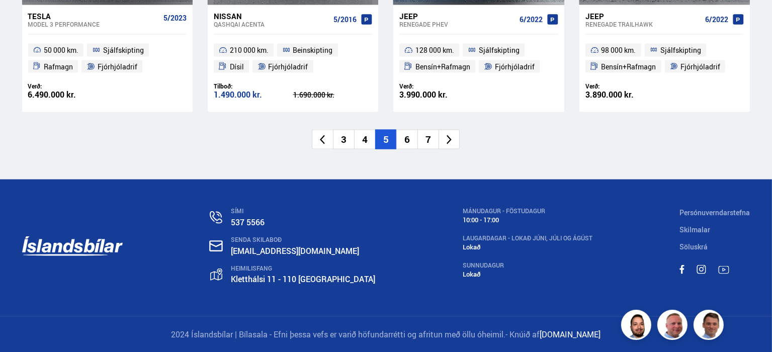
click at [433, 139] on li "7" at bounding box center [427, 140] width 21 height 20
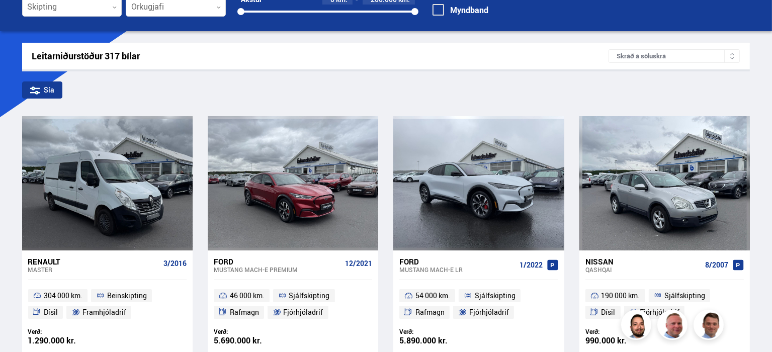
scroll to position [7, 0]
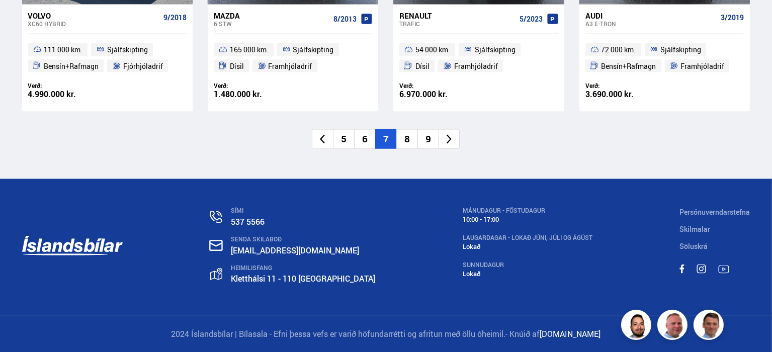
scroll to position [1651, 0]
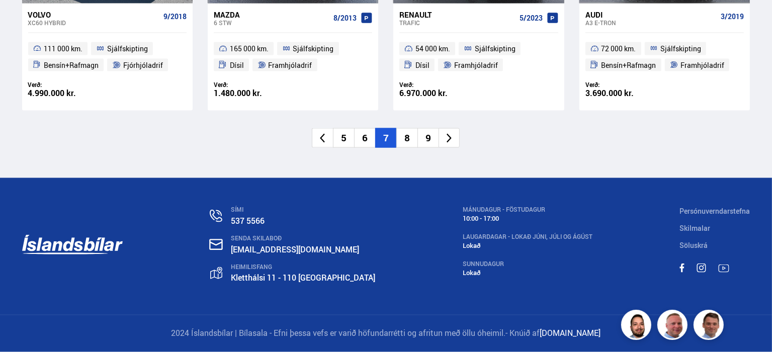
click at [435, 133] on li "9" at bounding box center [427, 138] width 21 height 20
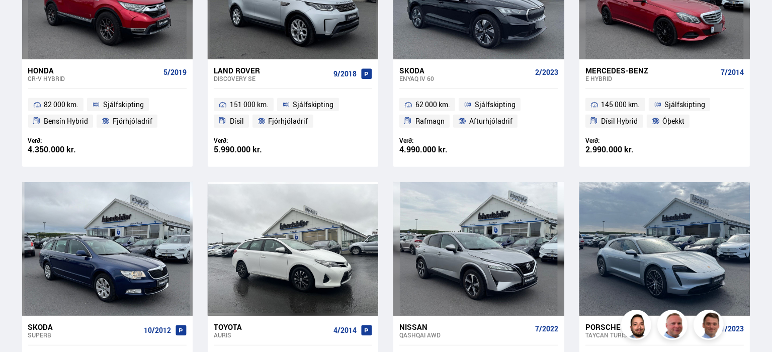
scroll to position [46, 0]
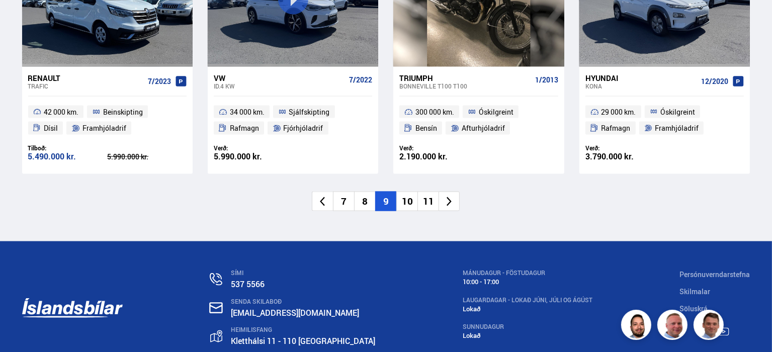
scroll to position [1651, 0]
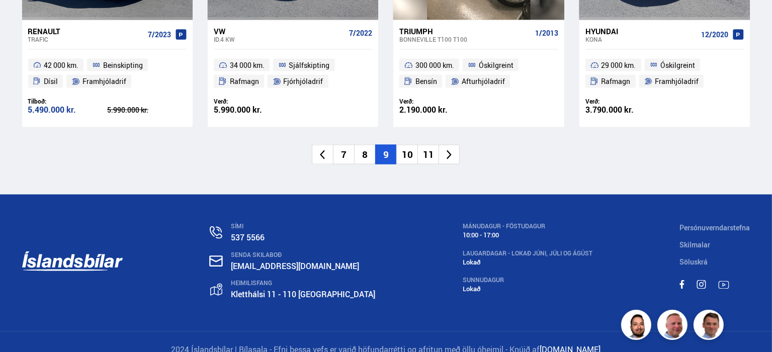
click at [406, 145] on li "10" at bounding box center [406, 155] width 21 height 20
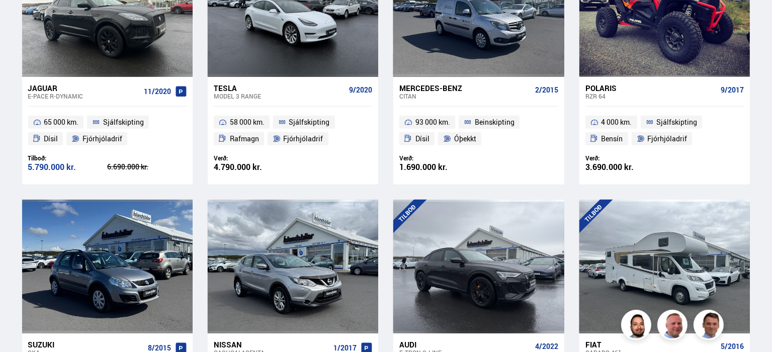
scroll to position [497, 0]
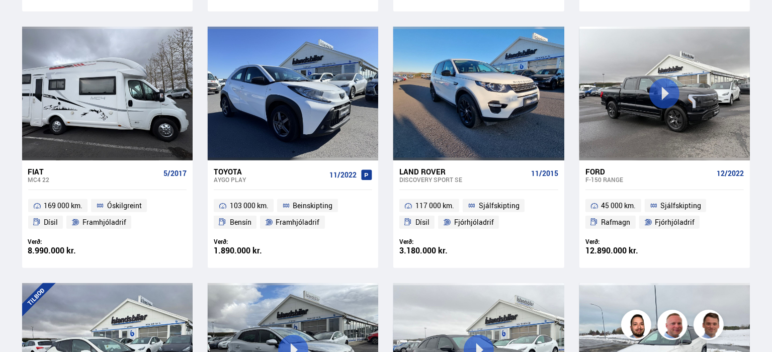
scroll to position [744, 0]
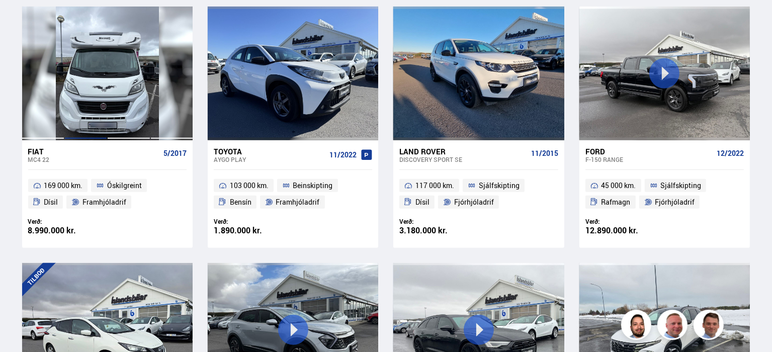
click at [93, 117] on div at bounding box center [85, 74] width 43 height 134
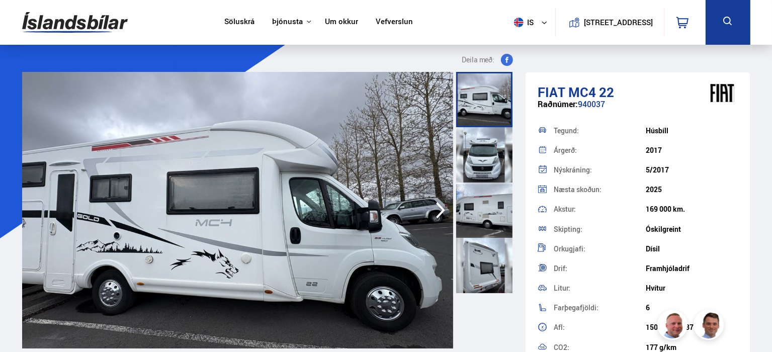
click at [438, 212] on icon "button" at bounding box center [441, 210] width 20 height 24
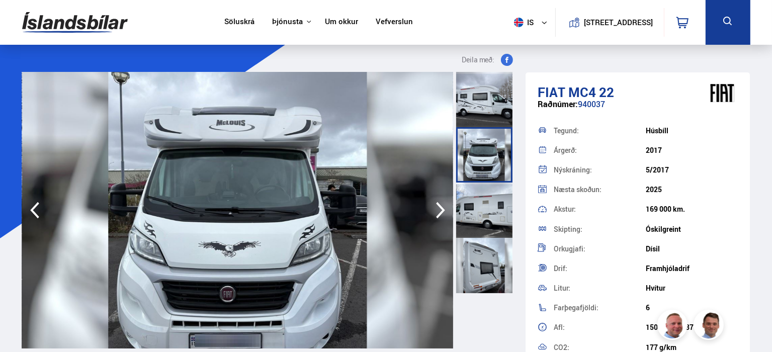
click at [438, 212] on icon "button" at bounding box center [441, 210] width 20 height 24
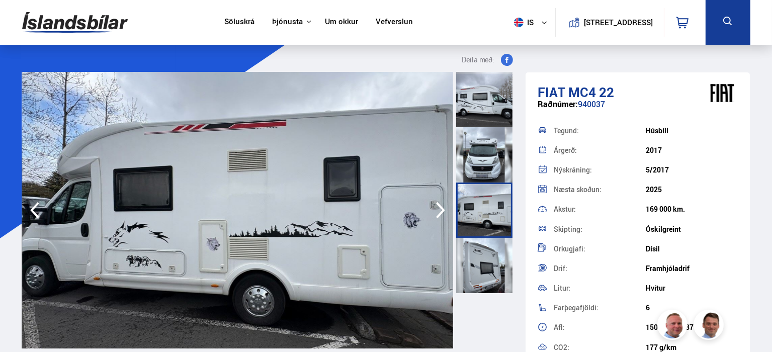
click at [438, 212] on icon "button" at bounding box center [441, 210] width 20 height 24
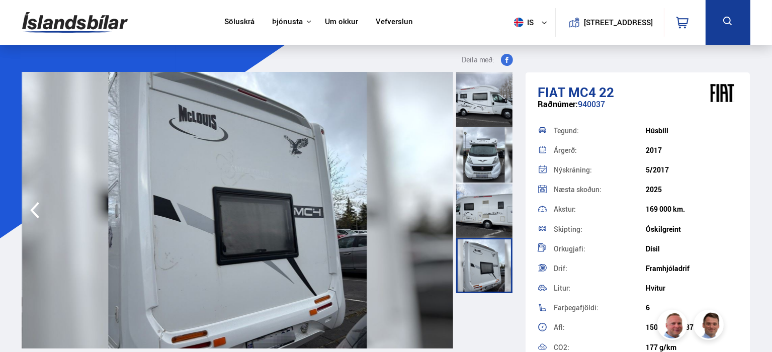
click at [438, 212] on img at bounding box center [237, 210] width 431 height 277
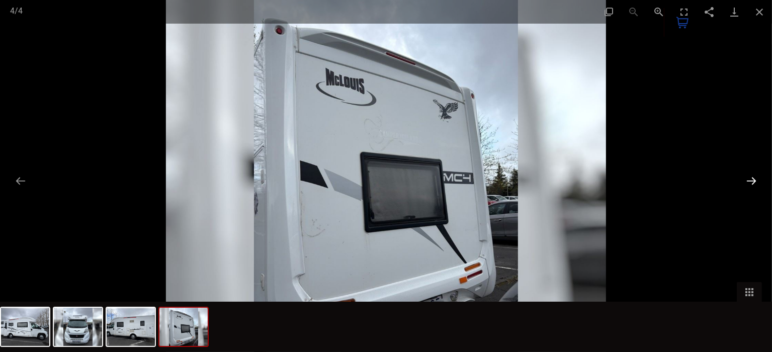
click at [749, 177] on button "Next slide" at bounding box center [751, 181] width 21 height 20
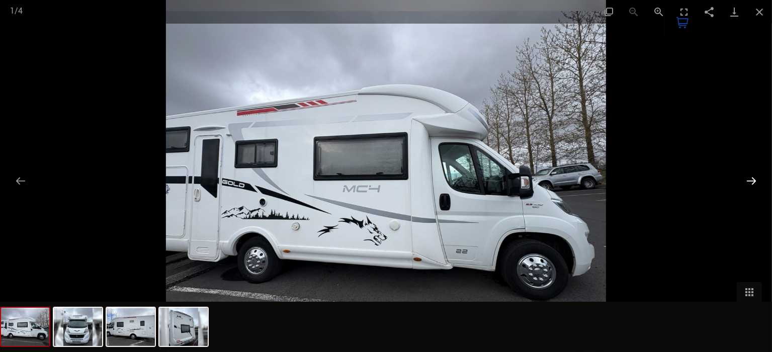
click at [749, 177] on button "Next slide" at bounding box center [751, 181] width 21 height 20
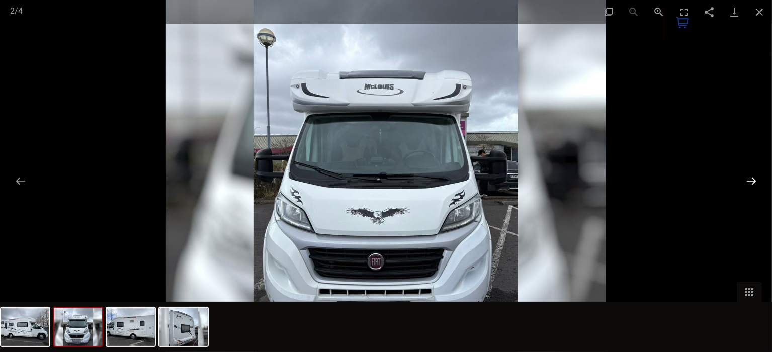
click at [749, 177] on button "Next slide" at bounding box center [751, 181] width 21 height 20
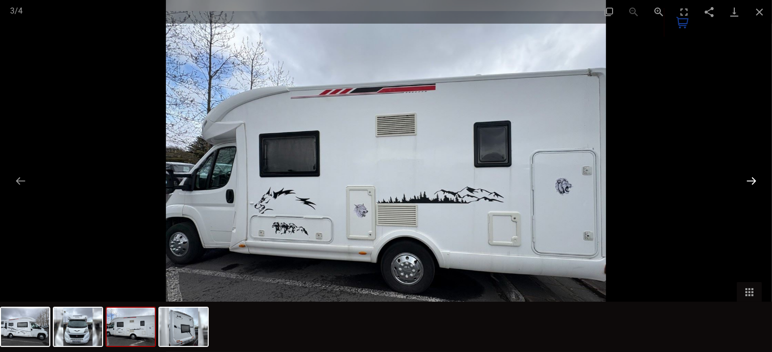
click at [749, 177] on button "Next slide" at bounding box center [751, 181] width 21 height 20
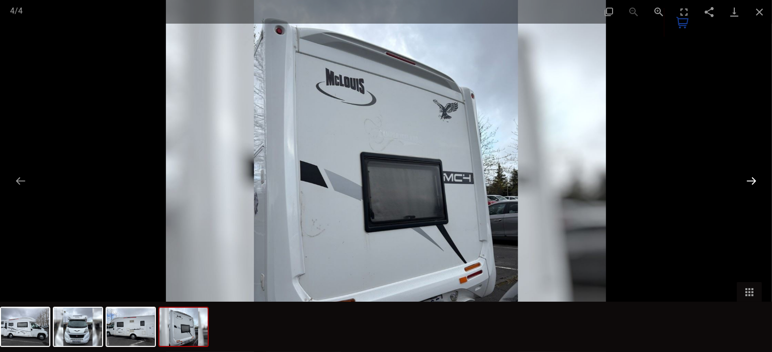
click at [749, 177] on button "Next slide" at bounding box center [751, 181] width 21 height 20
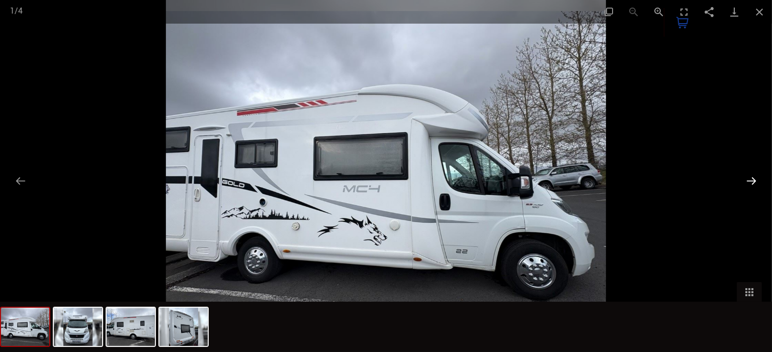
click at [749, 177] on button "Next slide" at bounding box center [751, 181] width 21 height 20
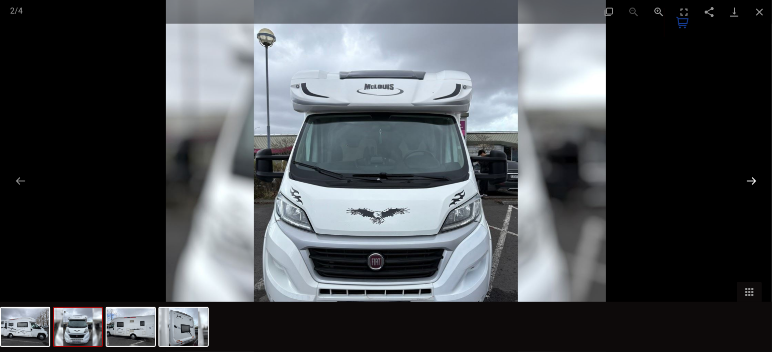
click at [749, 177] on button "Next slide" at bounding box center [751, 181] width 21 height 20
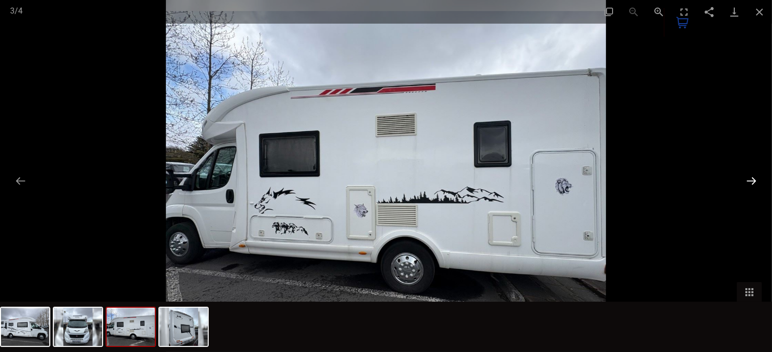
click at [749, 177] on button "Next slide" at bounding box center [751, 181] width 21 height 20
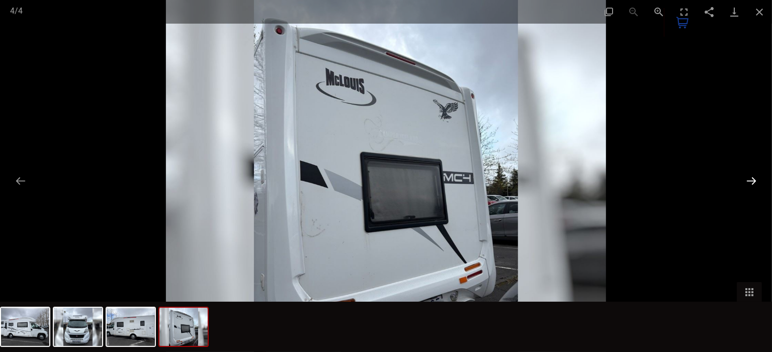
click at [749, 177] on button "Next slide" at bounding box center [751, 181] width 21 height 20
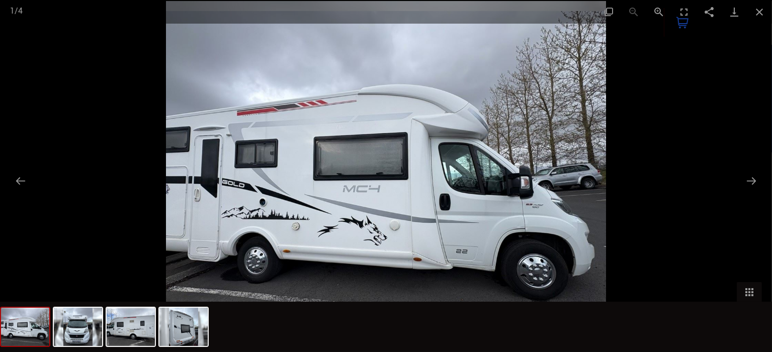
scroll to position [852, 0]
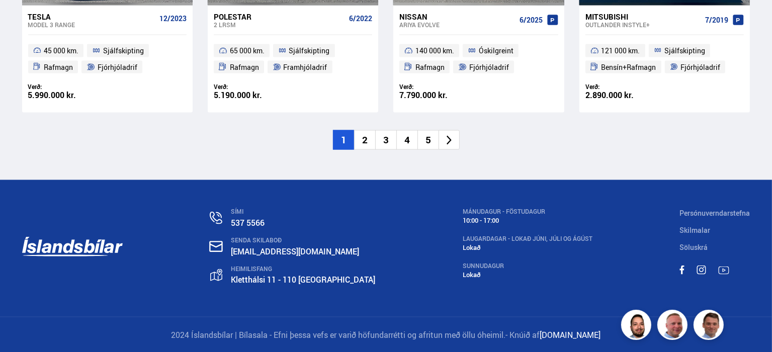
scroll to position [1651, 0]
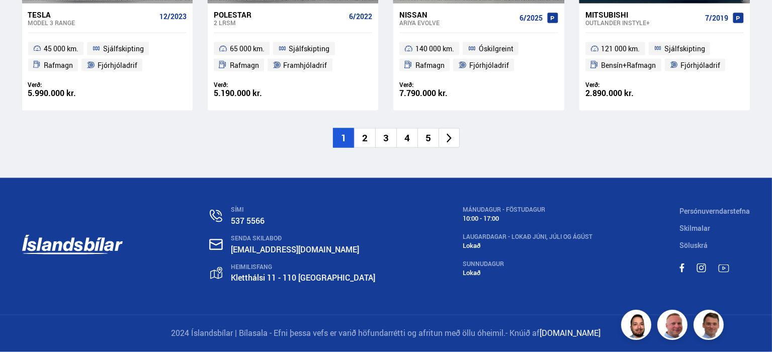
click at [430, 137] on li "5" at bounding box center [427, 138] width 21 height 20
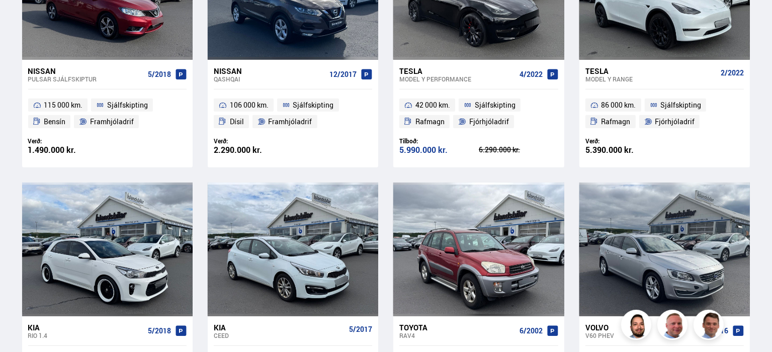
scroll to position [382, 0]
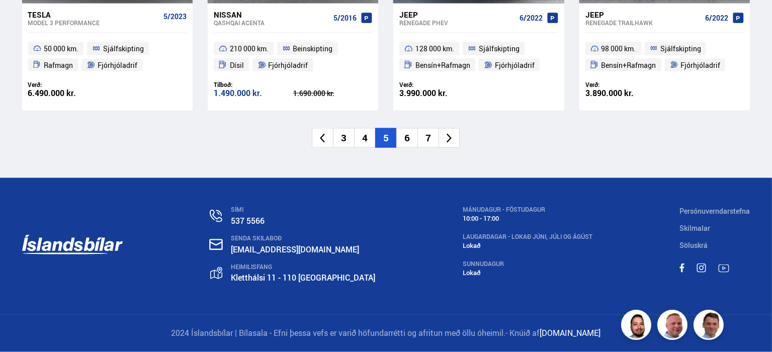
click at [430, 137] on li "7" at bounding box center [427, 138] width 21 height 20
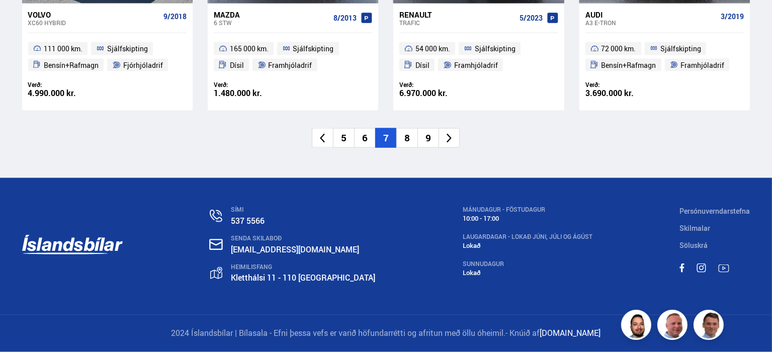
click at [430, 137] on li "9" at bounding box center [427, 138] width 21 height 20
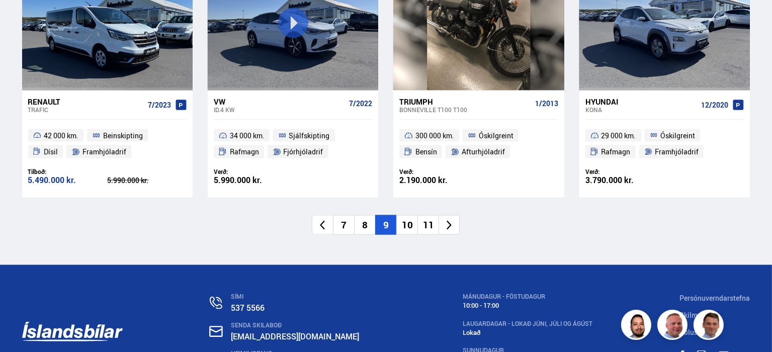
scroll to position [1651, 0]
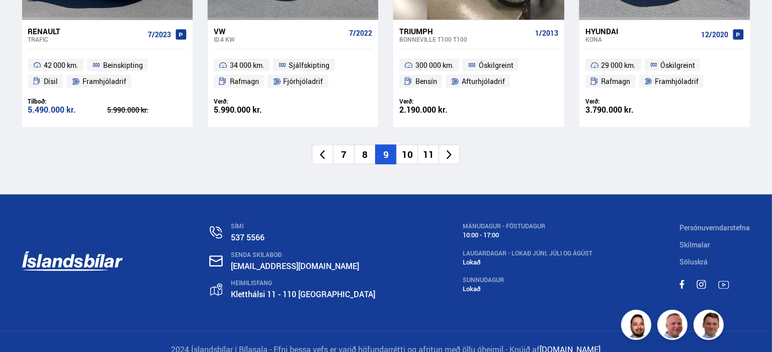
click at [430, 145] on li "11" at bounding box center [427, 155] width 21 height 20
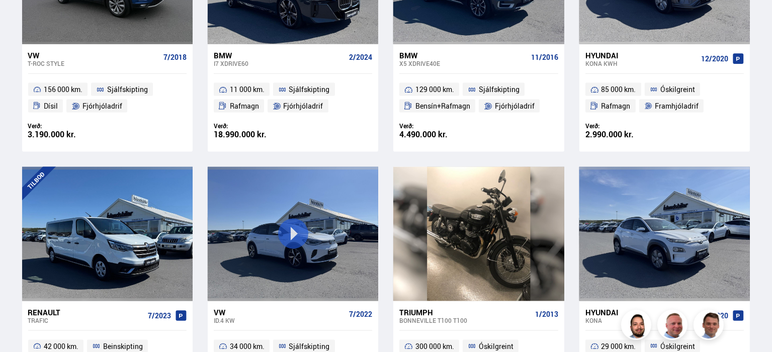
scroll to position [498, 0]
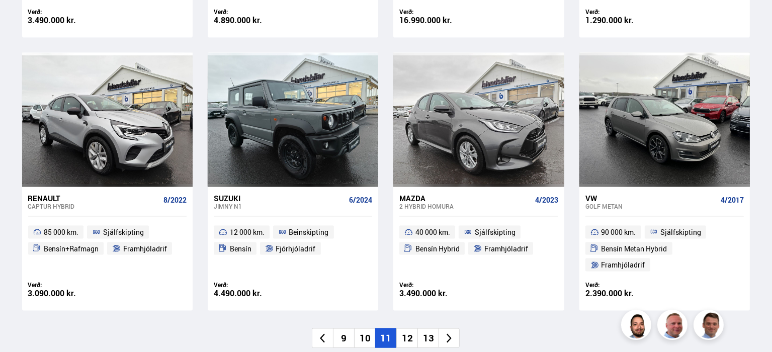
scroll to position [1489, 0]
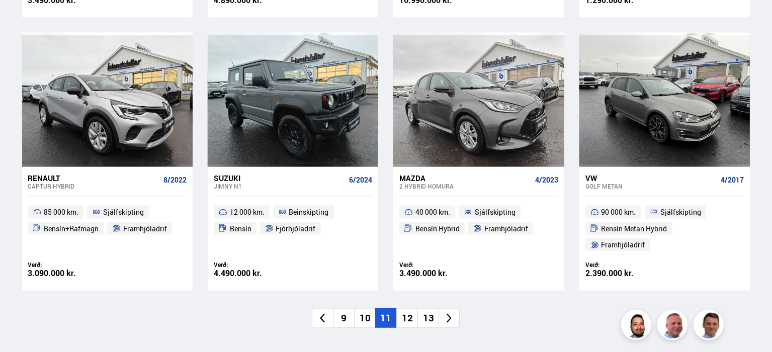
click at [410, 308] on li "12" at bounding box center [406, 318] width 21 height 20
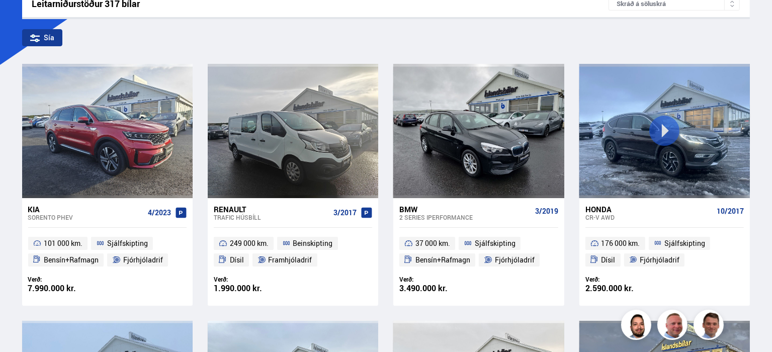
scroll to position [14, 0]
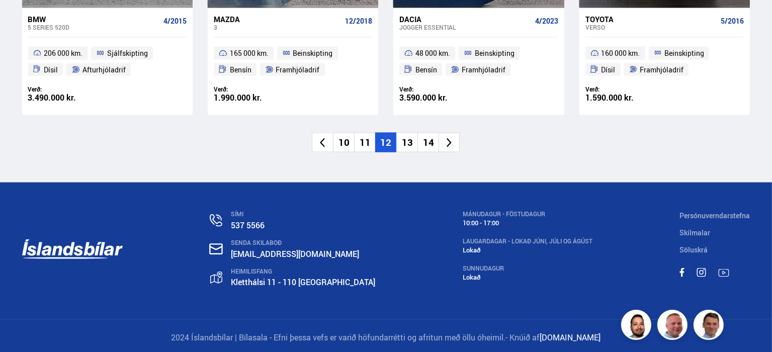
scroll to position [1653, 0]
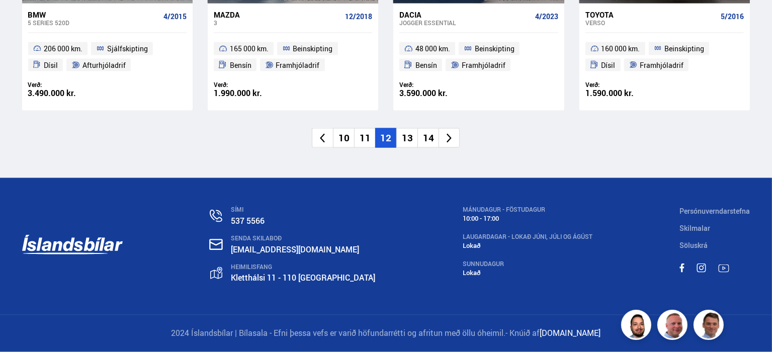
click at [408, 136] on li "13" at bounding box center [406, 138] width 21 height 20
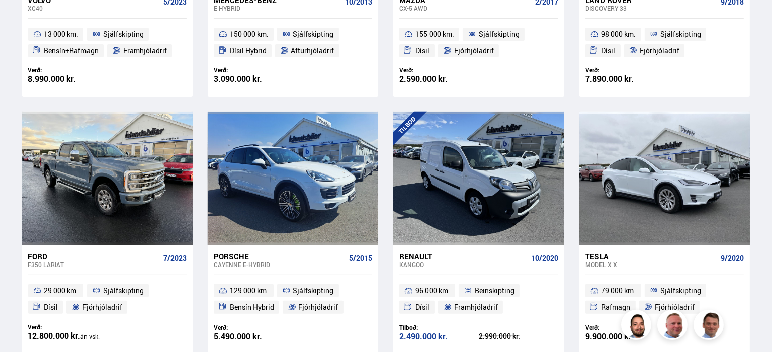
scroll to position [93, 0]
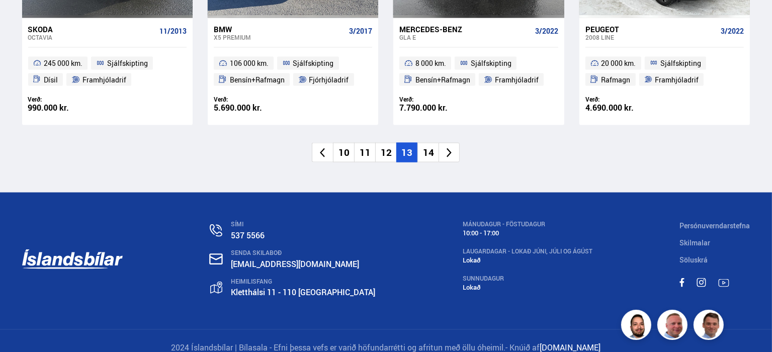
scroll to position [1654, 0]
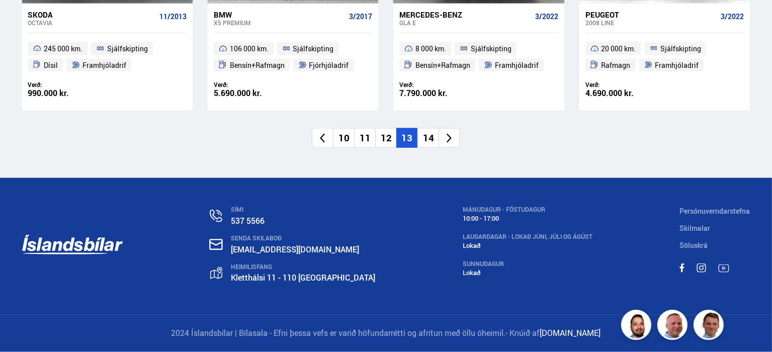
click at [426, 142] on li "14" at bounding box center [427, 138] width 21 height 20
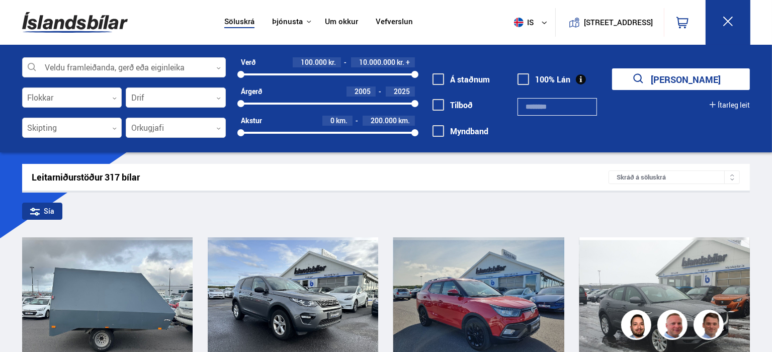
click at [262, 71] on div "100000 10000000" at bounding box center [328, 74] width 174 height 9
